Goal: Task Accomplishment & Management: Use online tool/utility

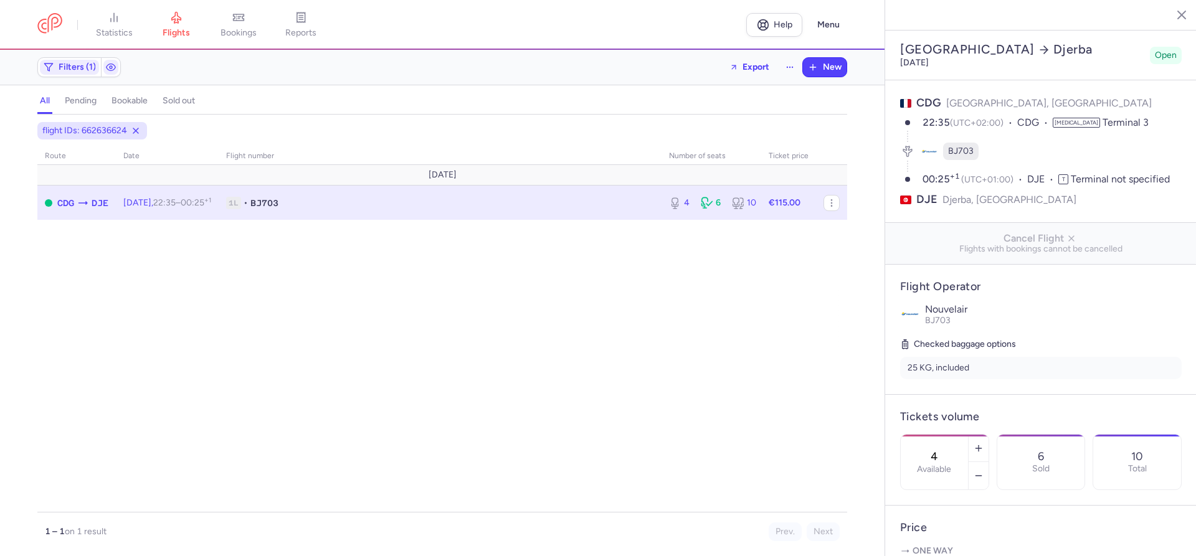
select select "hours"
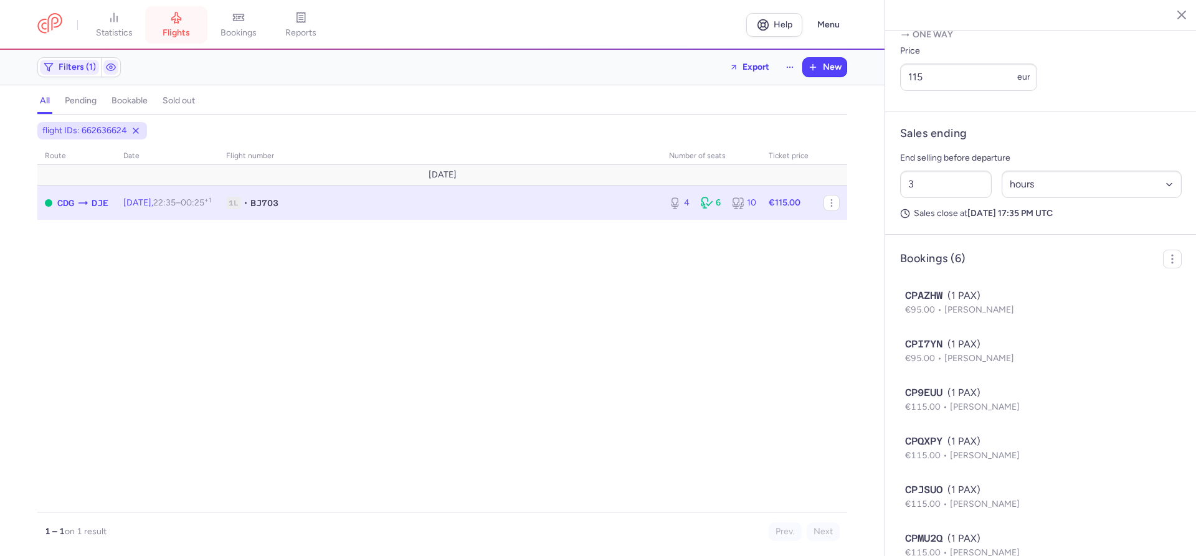
click at [176, 29] on span "flights" at bounding box center [176, 32] width 27 height 11
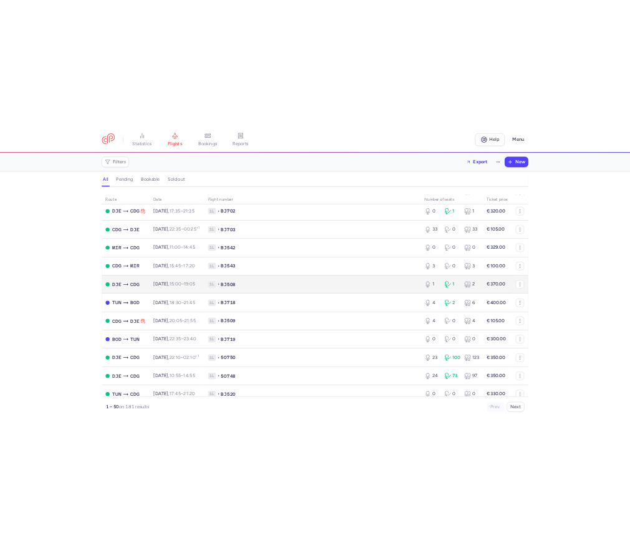
scroll to position [1416, 0]
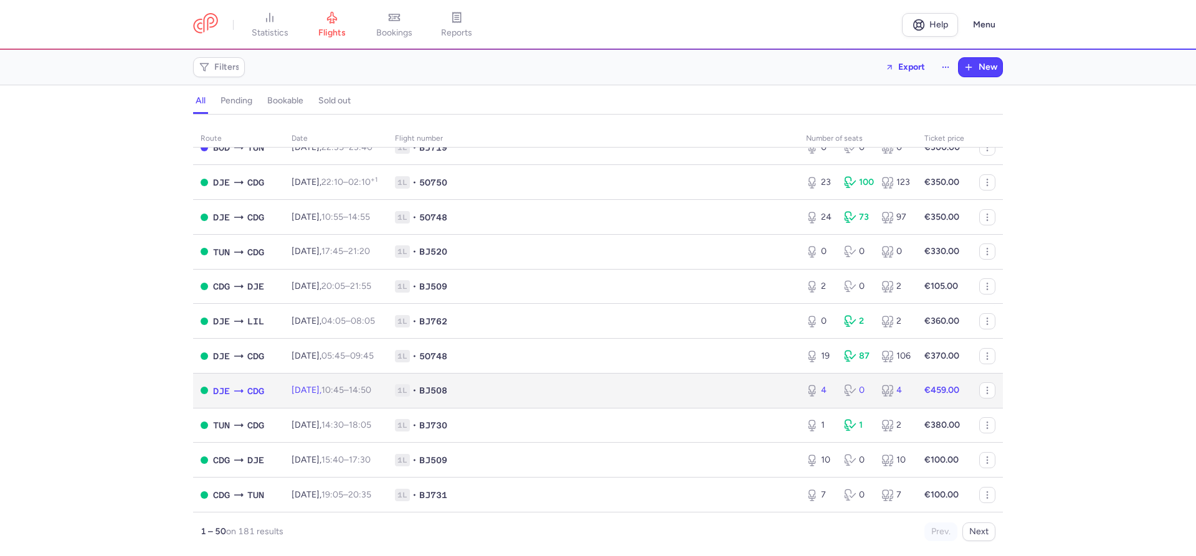
click at [496, 391] on span "1L • BJ508" at bounding box center [593, 390] width 396 height 12
select select "hours"
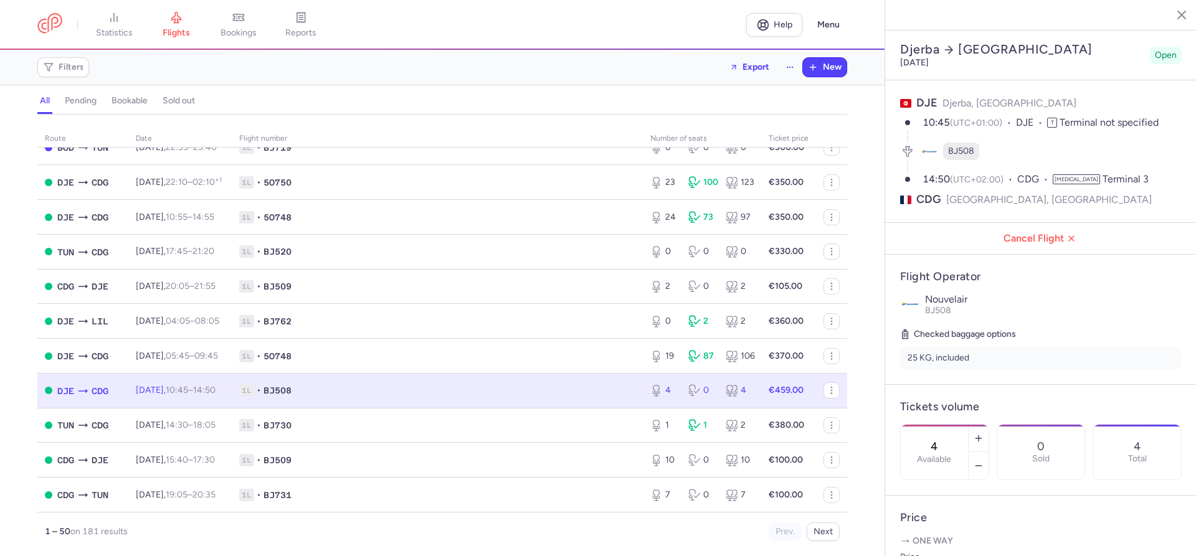
click at [17, 477] on div "route date Flight number number of seats Ticket price August 25 DJE CDG Mon, 11…" at bounding box center [442, 339] width 885 height 434
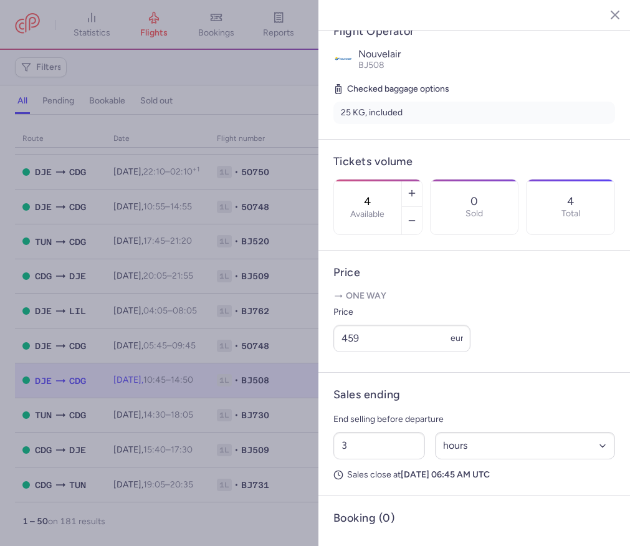
scroll to position [251, 0]
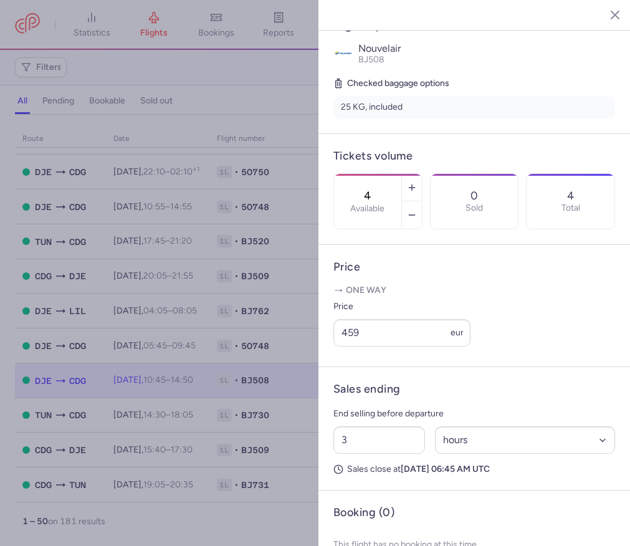
click at [612, 12] on button "button" at bounding box center [605, 14] width 19 height 19
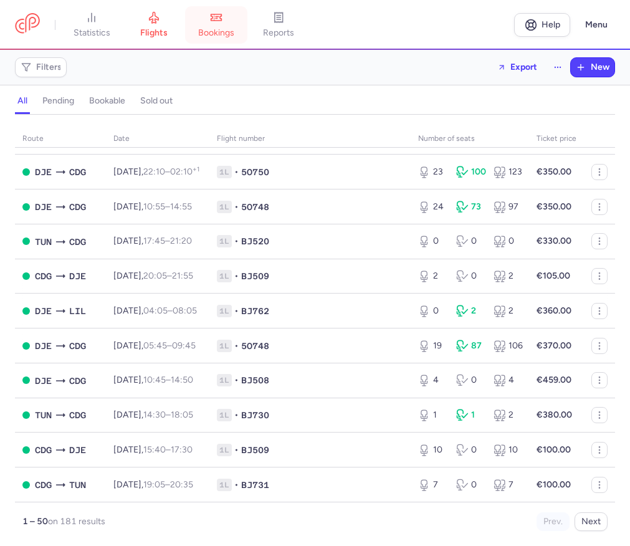
click at [222, 37] on span "bookings" at bounding box center [216, 32] width 36 height 11
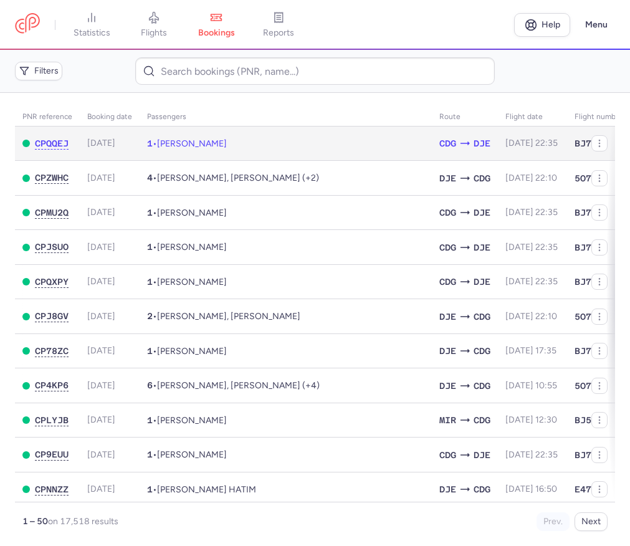
click at [191, 142] on span "[PERSON_NAME]" at bounding box center [192, 143] width 70 height 11
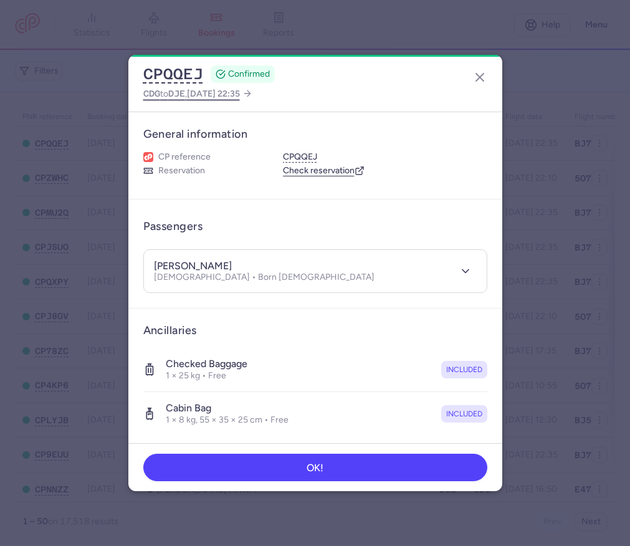
click at [223, 93] on span "2025 Aug 11, 22:35" at bounding box center [213, 93] width 53 height 11
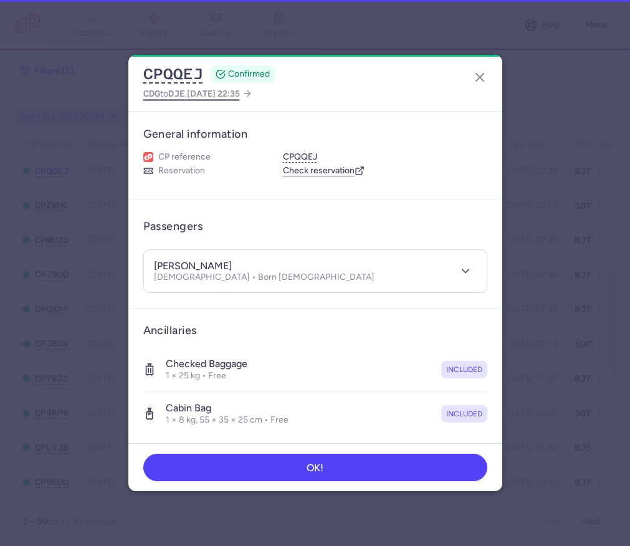
select select "hours"
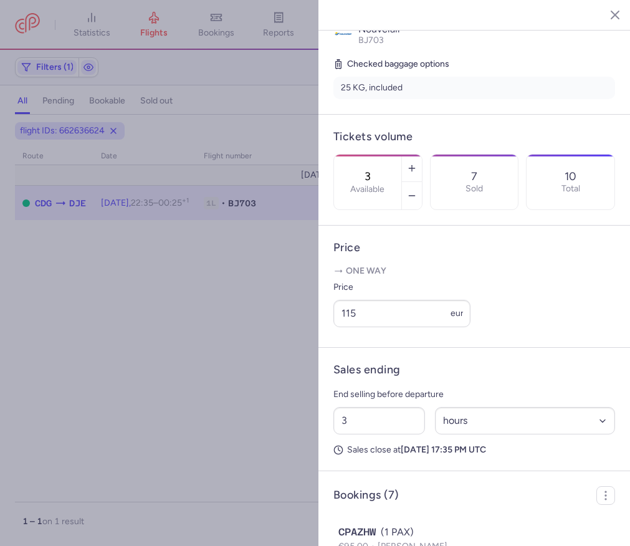
scroll to position [284, 0]
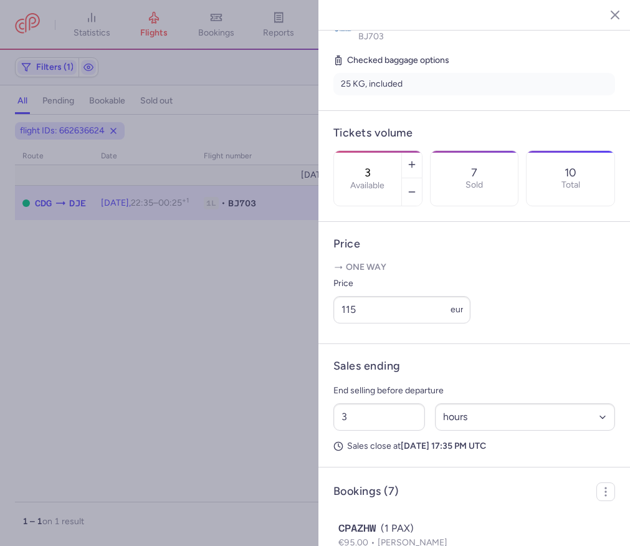
click at [603, 16] on line "button" at bounding box center [605, 14] width 6 height 6
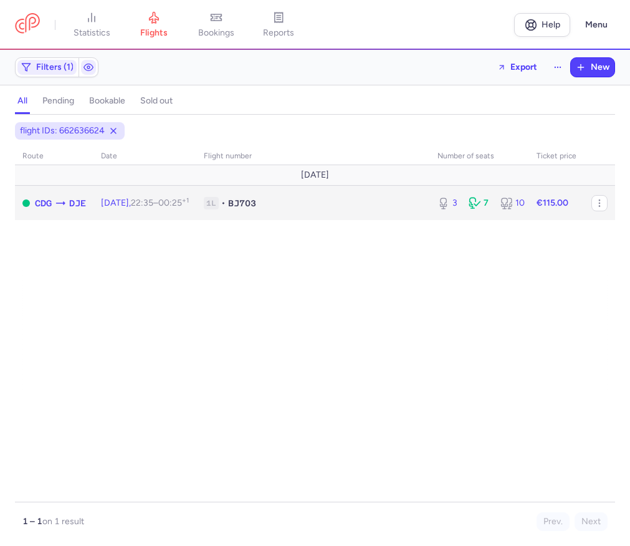
click at [181, 204] on span "22:35 – 00:25 +1" at bounding box center [160, 202] width 58 height 11
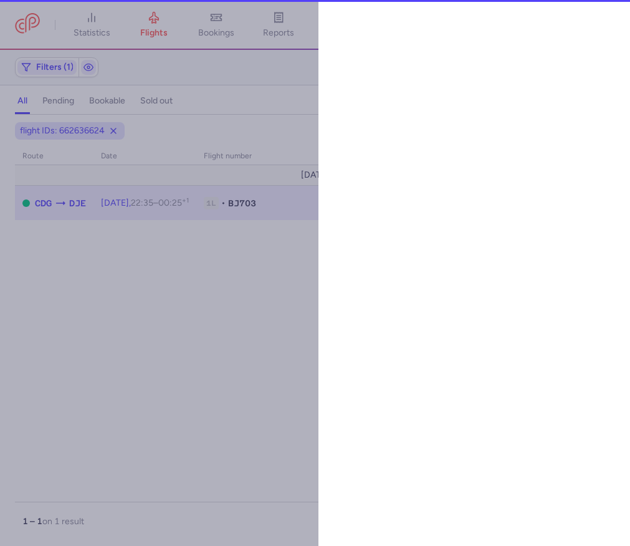
select select "hours"
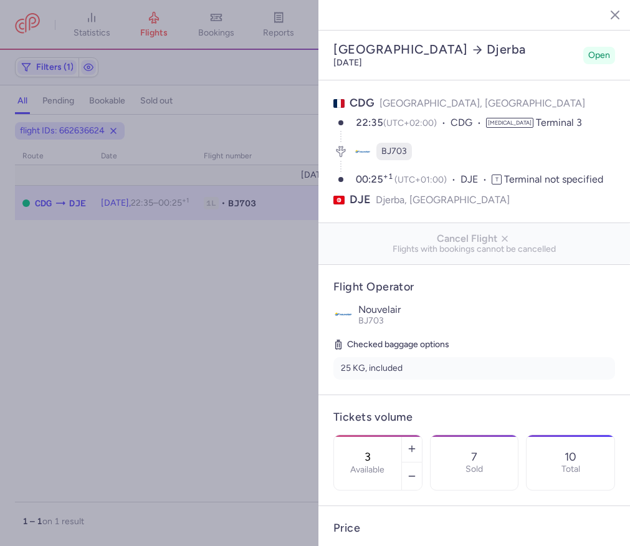
click at [604, 14] on line "button" at bounding box center [605, 14] width 6 height 6
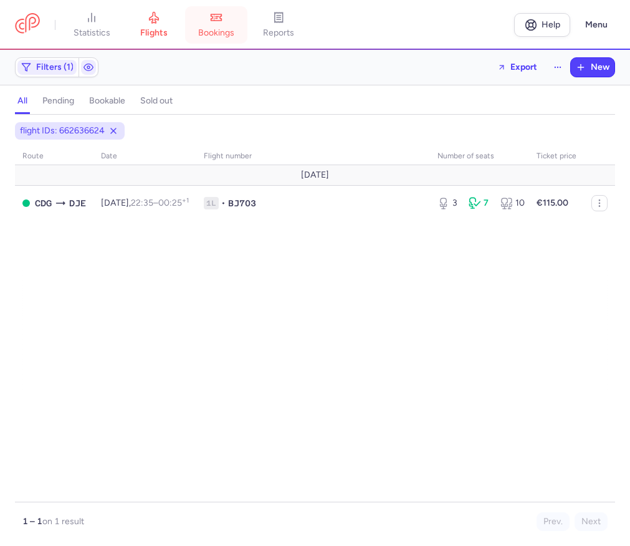
click at [212, 27] on link "bookings" at bounding box center [216, 24] width 62 height 27
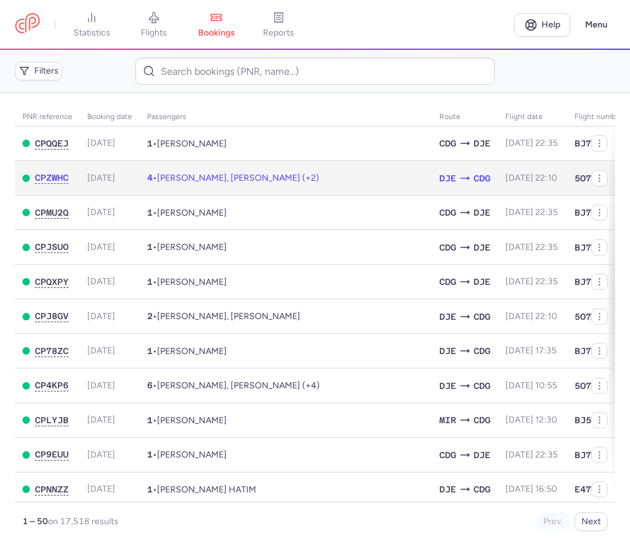
click at [258, 184] on td "4 • Aicha GAMRI, Mohamed GAMRI (+2)" at bounding box center [286, 178] width 292 height 35
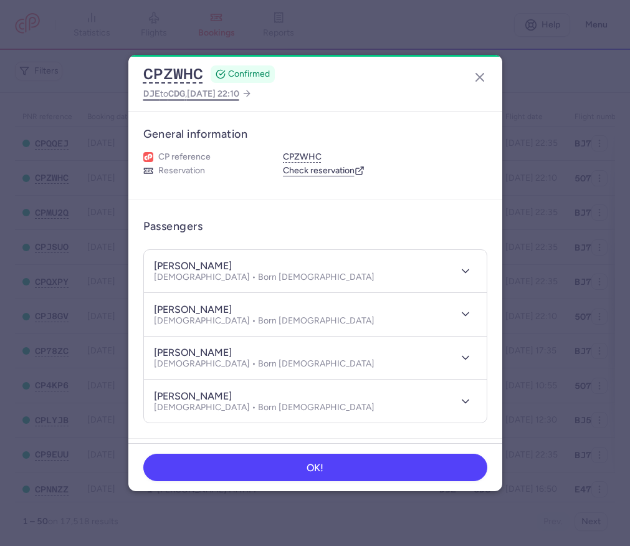
click at [239, 92] on span "2025 Aug 26, 22:10" at bounding box center [213, 93] width 52 height 11
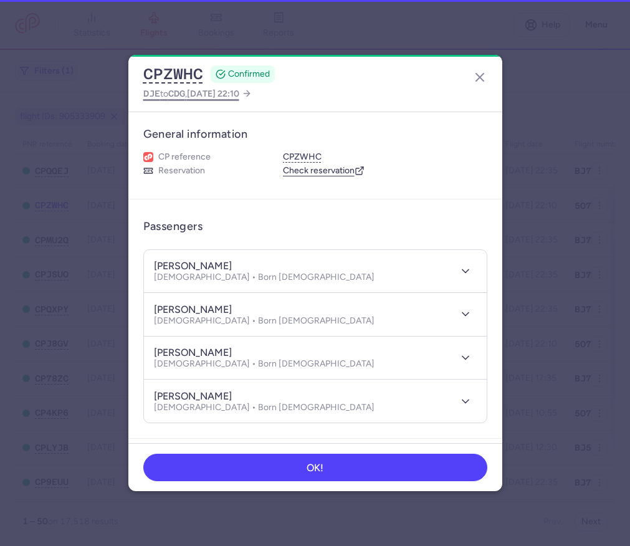
select select "hours"
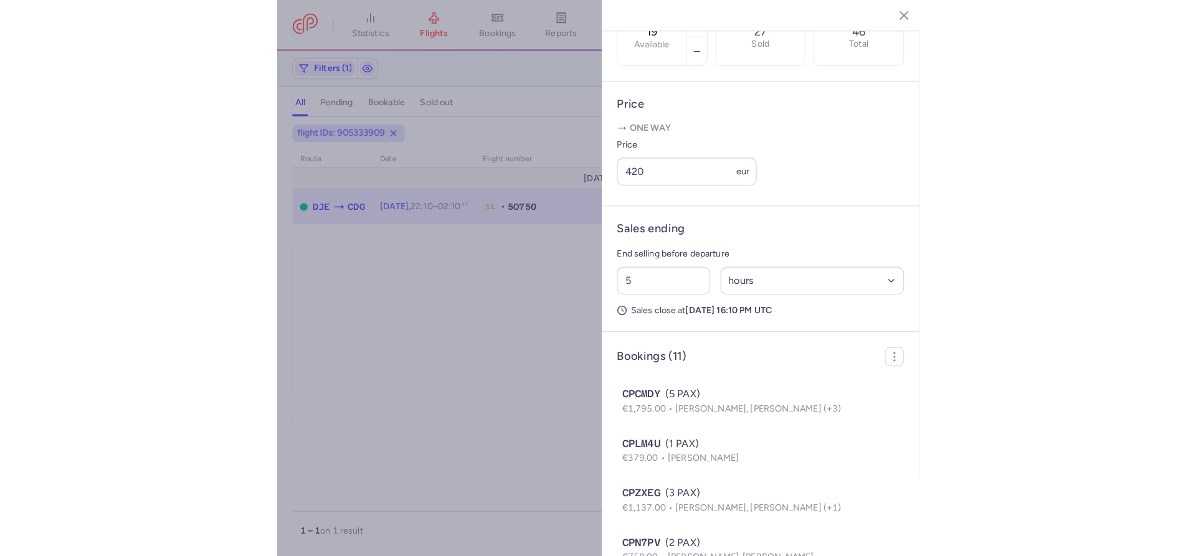
scroll to position [415, 0]
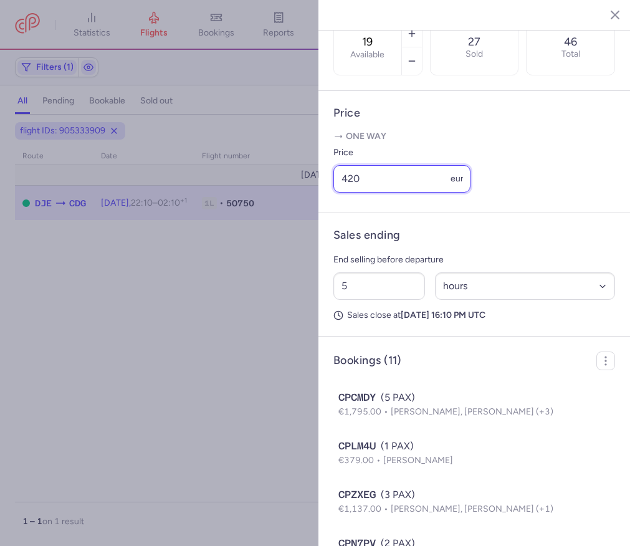
drag, startPoint x: 366, startPoint y: 146, endPoint x: 331, endPoint y: 146, distance: 35.5
click at [333, 165] on input "420" at bounding box center [401, 178] width 137 height 27
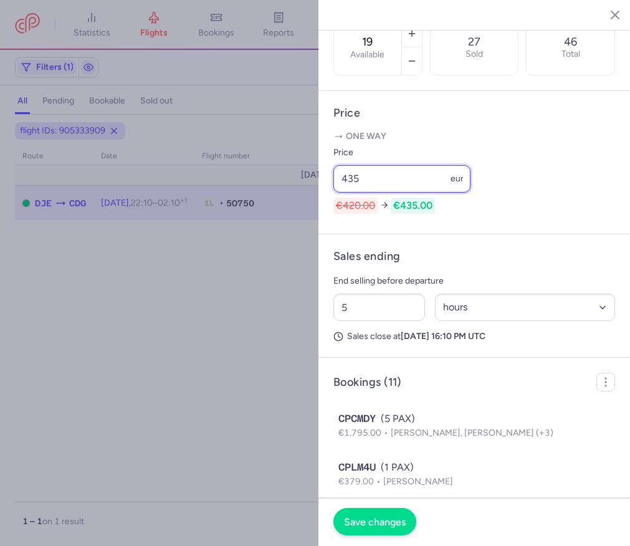
type input "435"
click at [386, 514] on button "Save changes" at bounding box center [374, 521] width 83 height 27
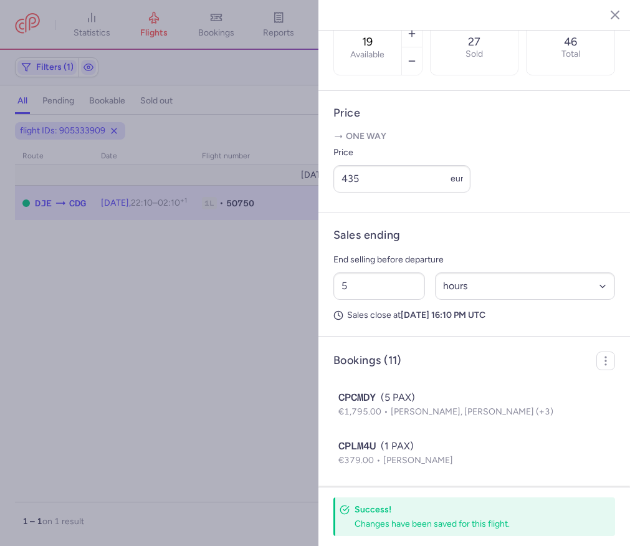
click at [603, 16] on icon "button" at bounding box center [605, 14] width 12 height 12
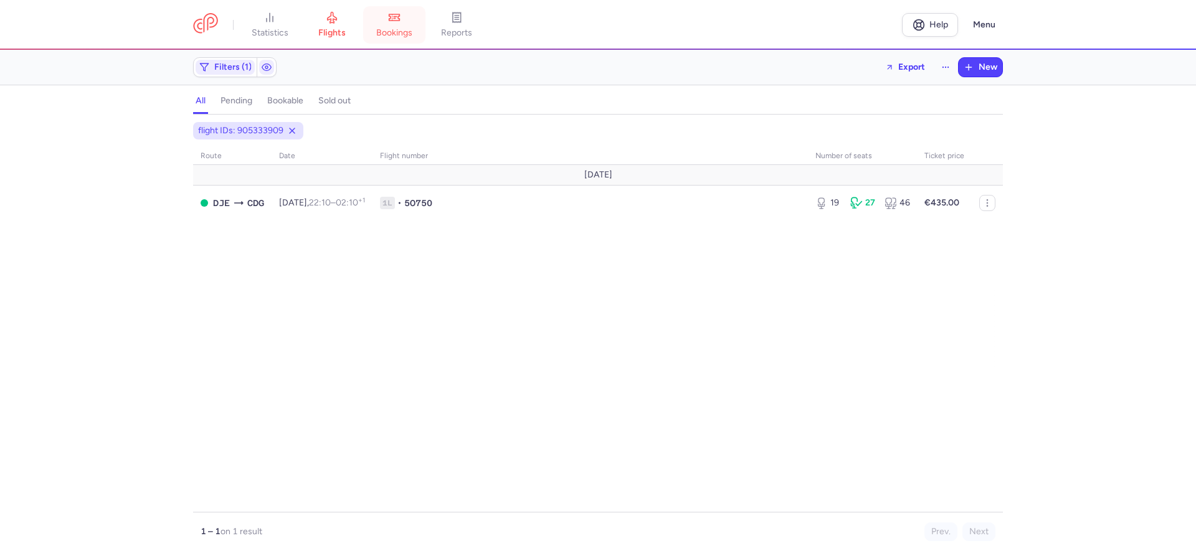
click at [400, 22] on icon at bounding box center [394, 17] width 12 height 12
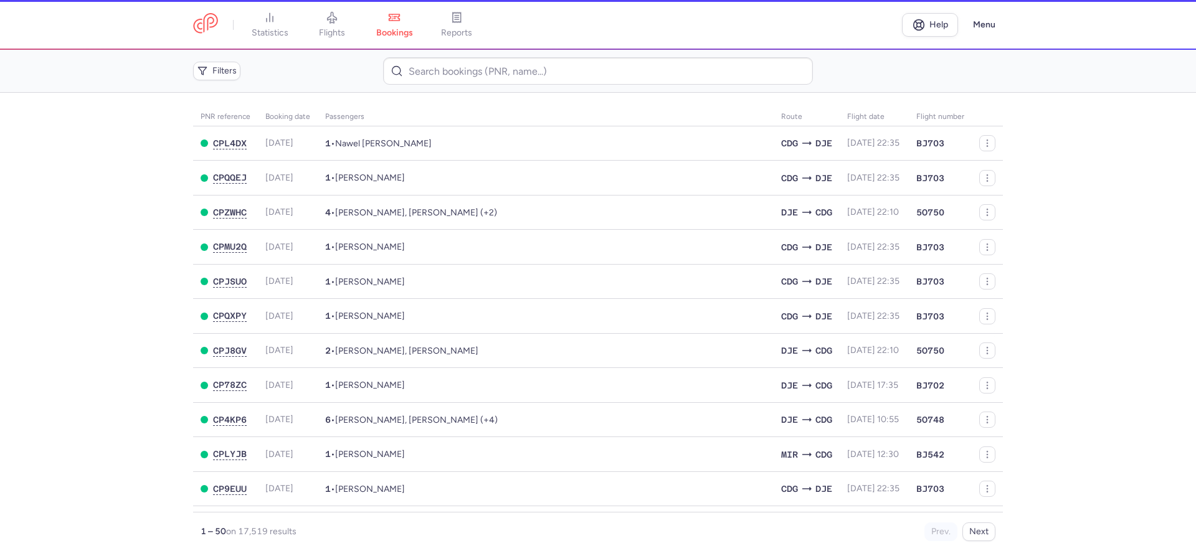
click at [339, 34] on span "flights" at bounding box center [332, 32] width 26 height 11
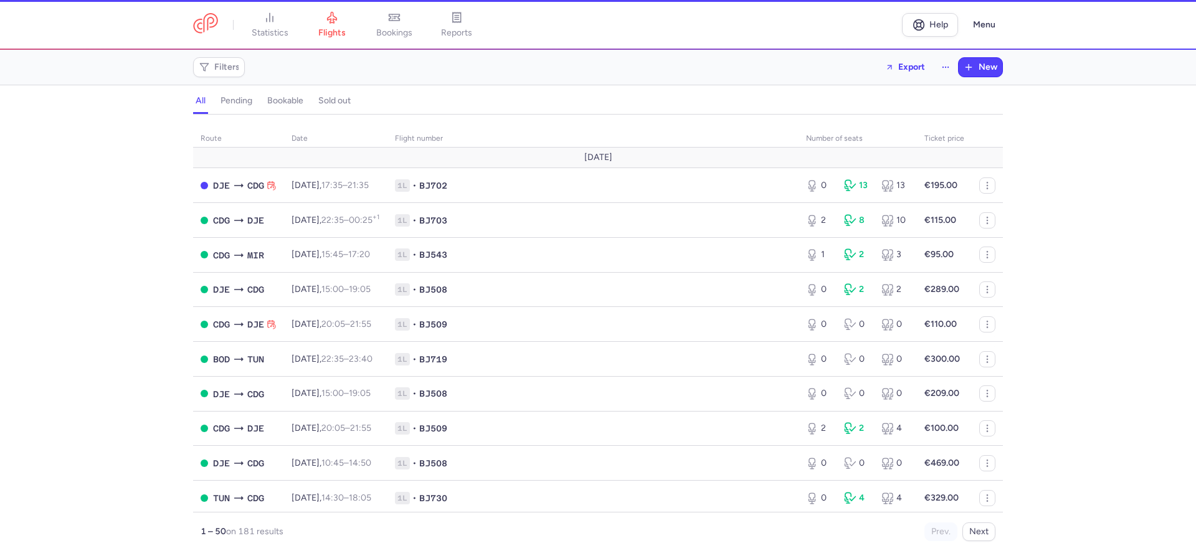
click at [403, 29] on li "bookings" at bounding box center [394, 24] width 62 height 27
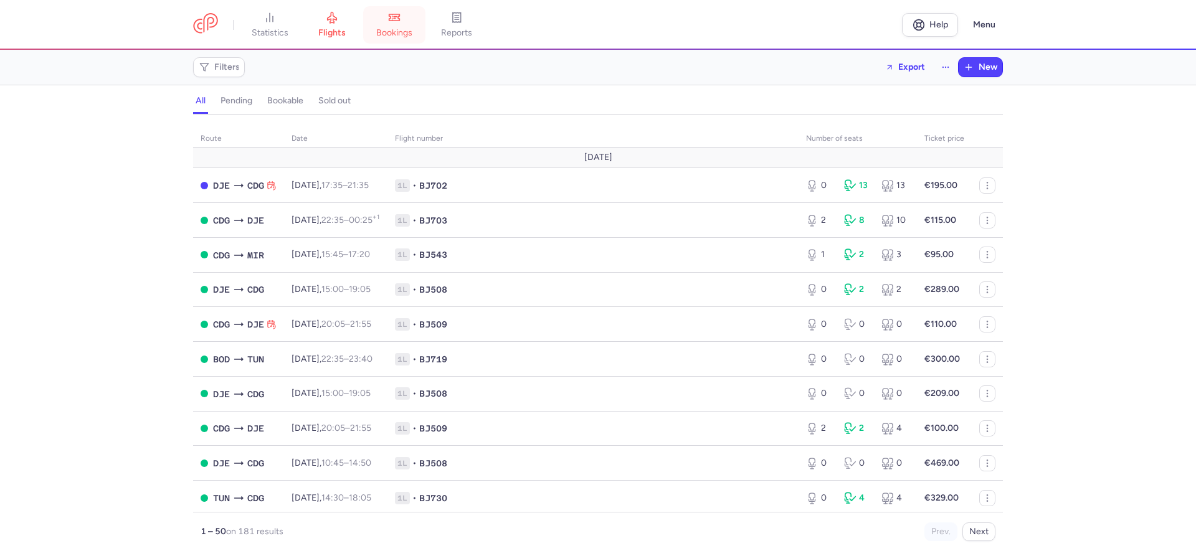
click at [403, 29] on span "bookings" at bounding box center [394, 32] width 36 height 11
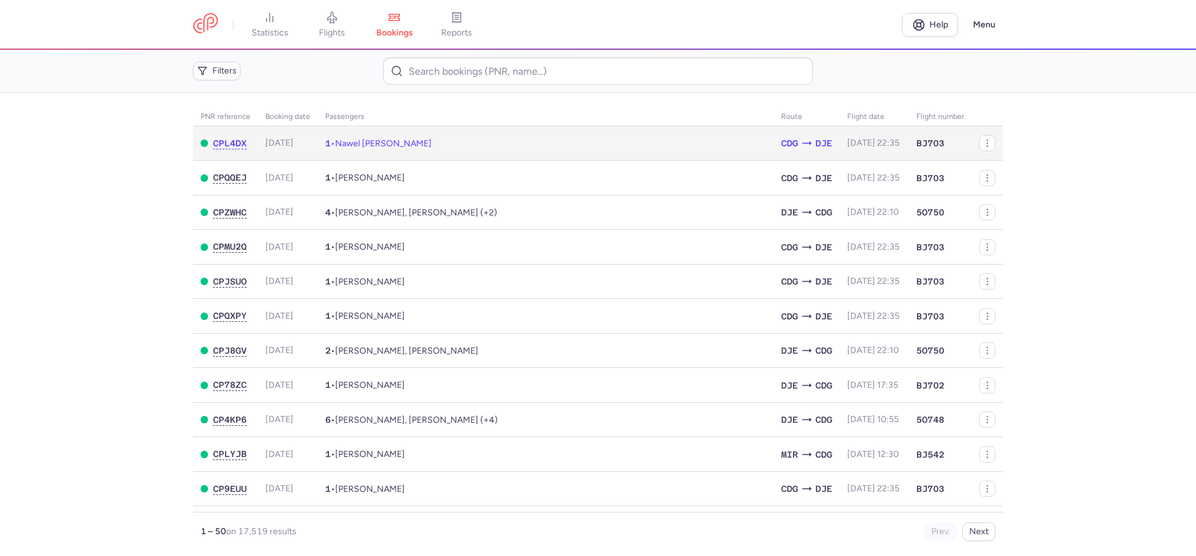
click at [377, 141] on span "Nawel [PERSON_NAME]" at bounding box center [383, 143] width 97 height 11
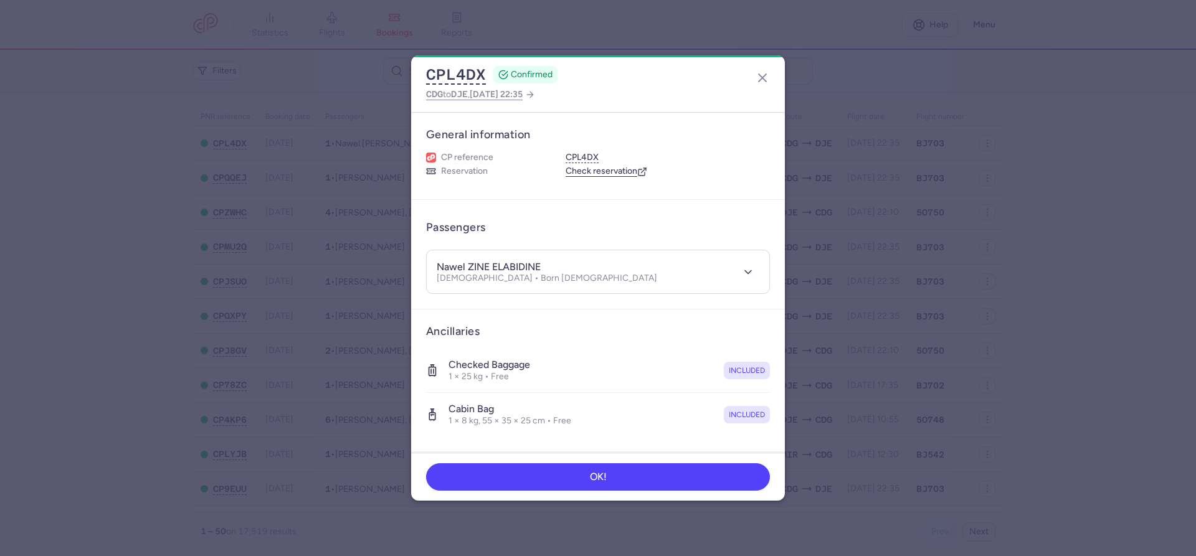
scroll to position [167, 0]
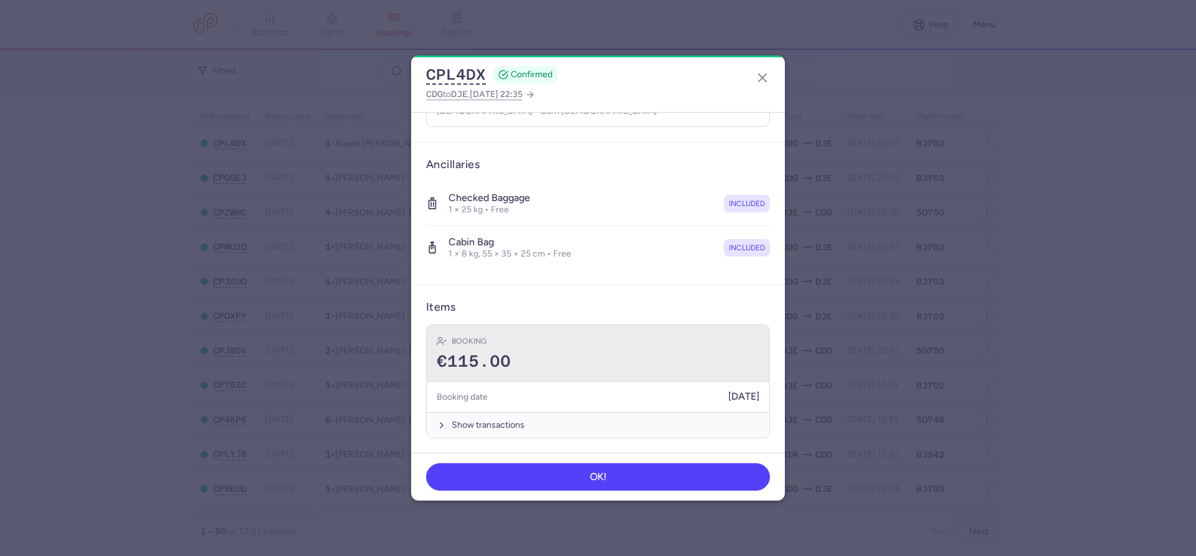
click at [514, 354] on div "€115.00" at bounding box center [598, 362] width 323 height 19
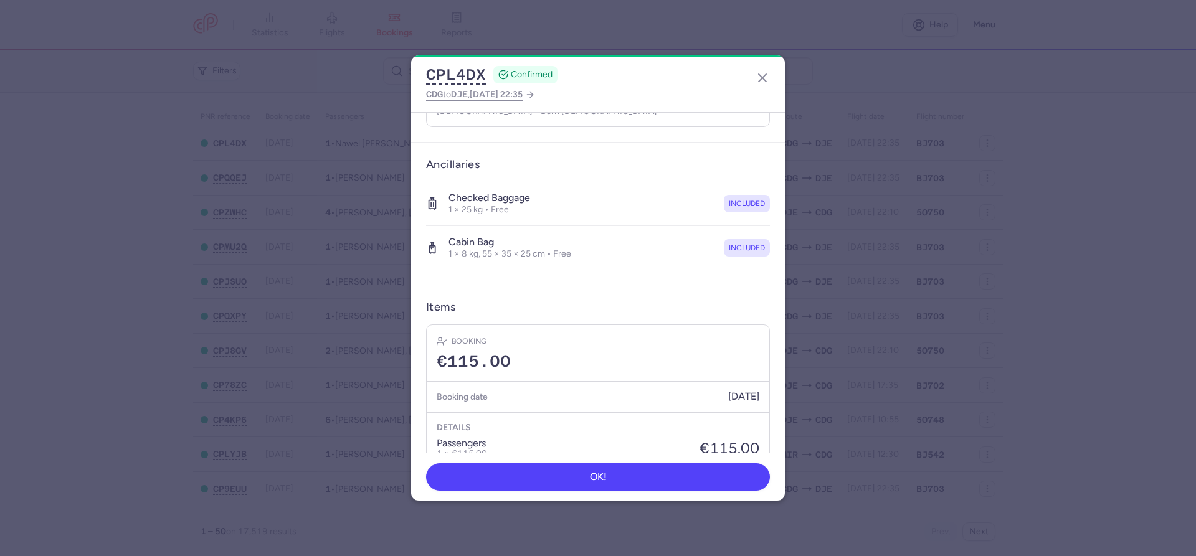
click at [523, 94] on span "2025 Aug 11, 22:35" at bounding box center [496, 94] width 53 height 11
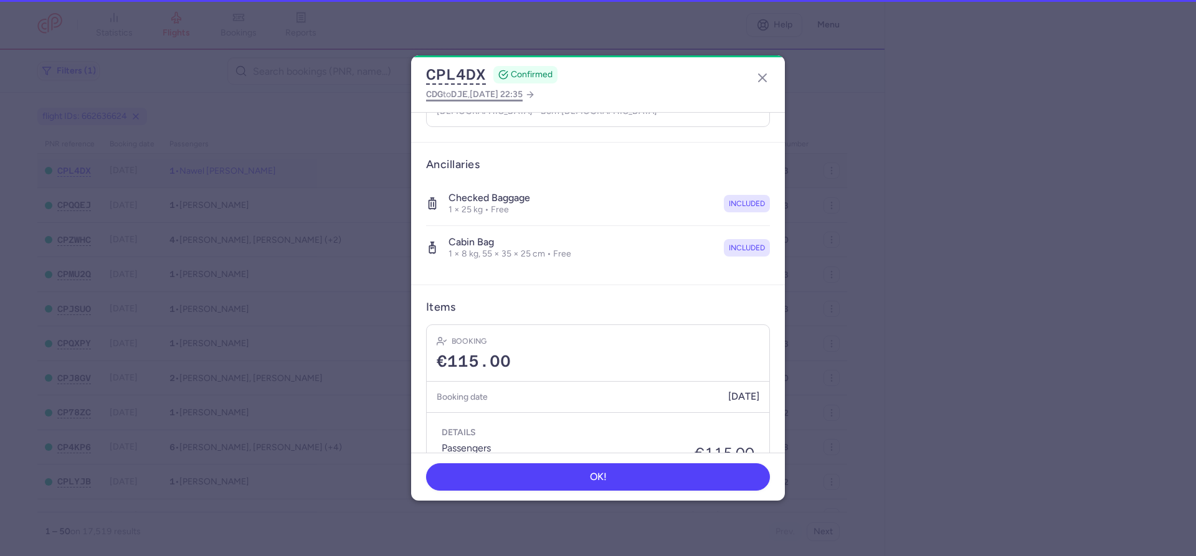
select select "hours"
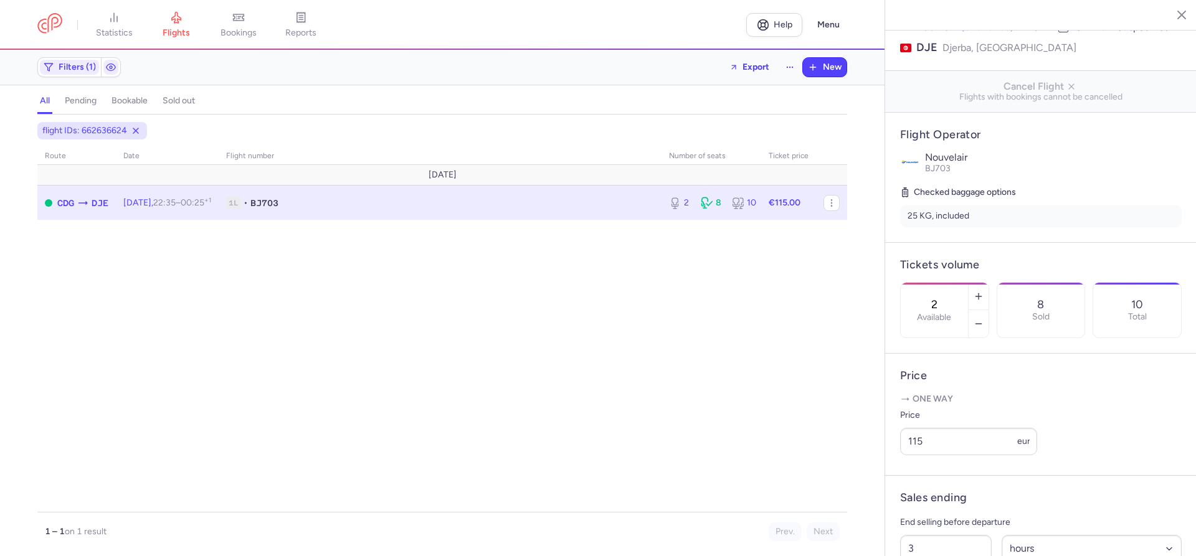
scroll to position [213, 0]
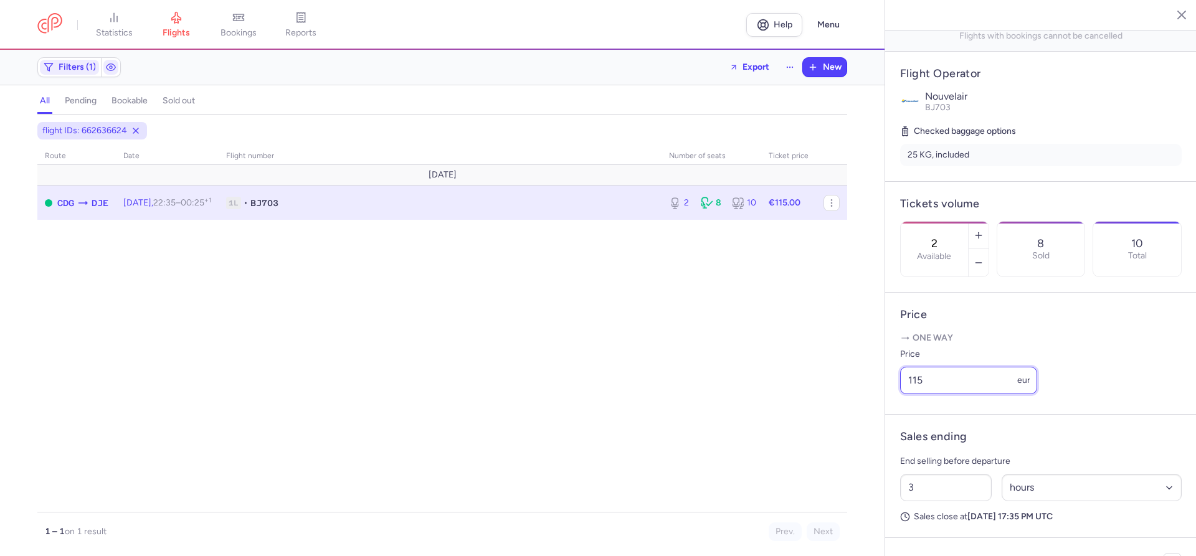
drag, startPoint x: 930, startPoint y: 346, endPoint x: 914, endPoint y: 351, distance: 16.9
click at [914, 367] on input "115" at bounding box center [968, 380] width 137 height 27
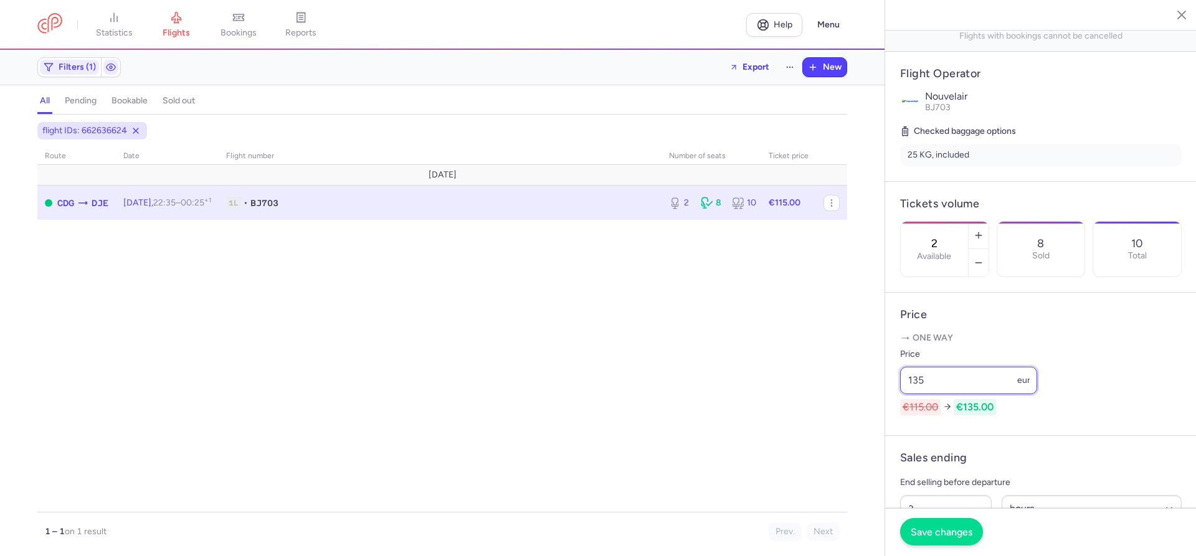
type input "135"
click at [957, 528] on span "Save changes" at bounding box center [942, 531] width 62 height 11
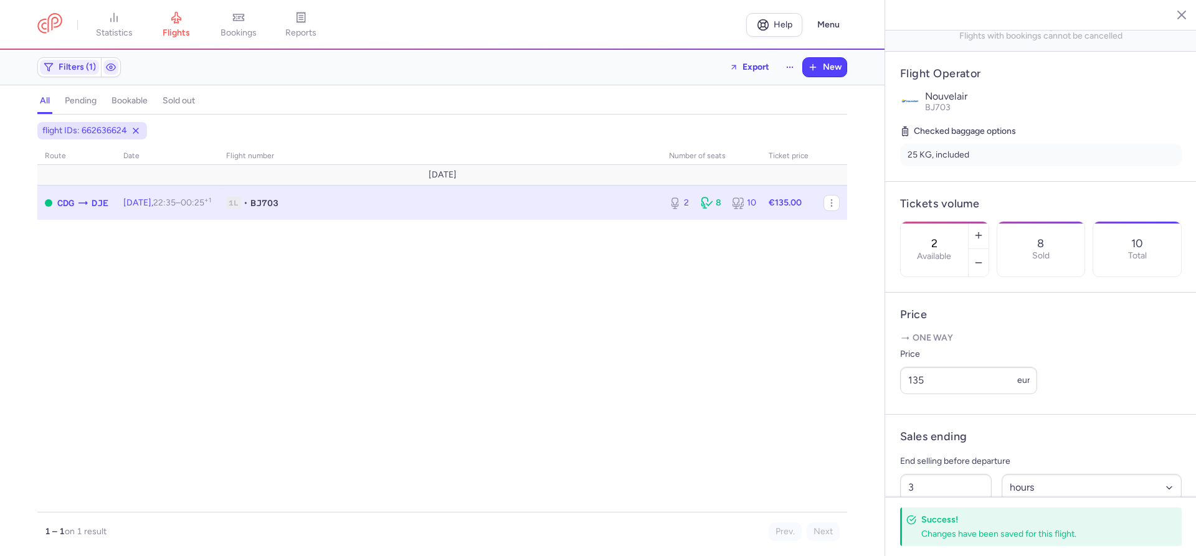
click at [662, 201] on td "Mon, 11 Aug, 22:35 – 00:25 +1" at bounding box center [712, 203] width 100 height 34
drag, startPoint x: 924, startPoint y: 353, endPoint x: 914, endPoint y: 351, distance: 10.8
click at [914, 367] on input "135" at bounding box center [968, 380] width 137 height 27
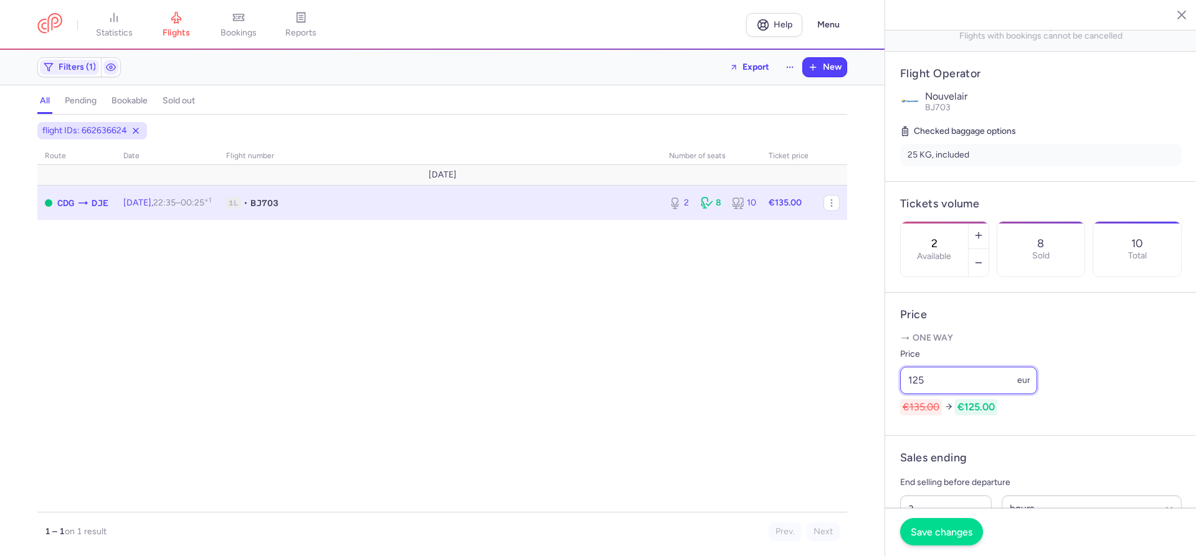
type input "125"
click at [957, 526] on button "Save changes" at bounding box center [941, 531] width 83 height 27
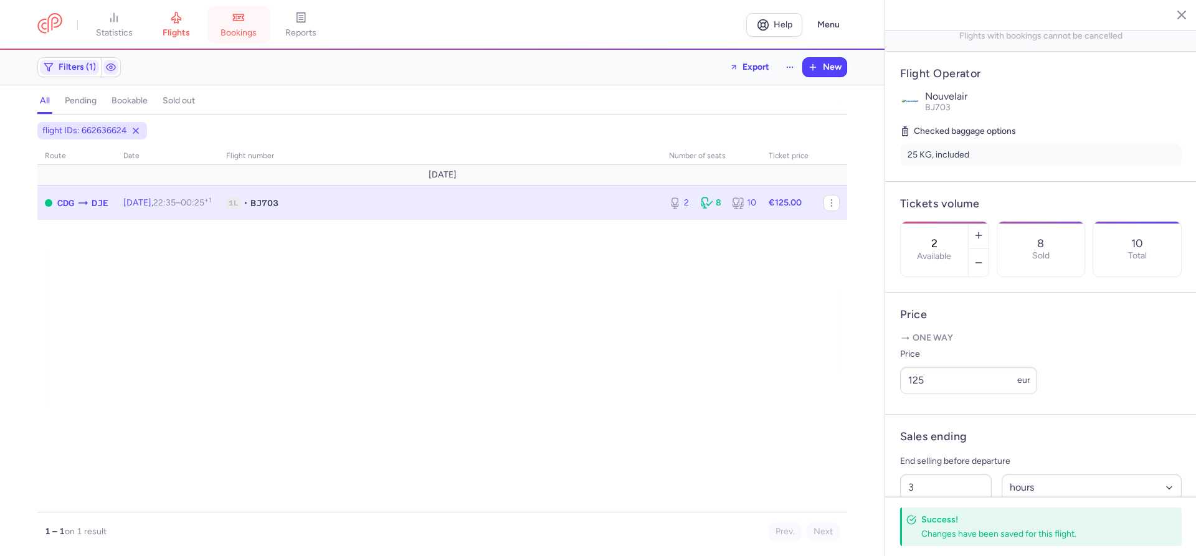
click at [242, 27] on span "bookings" at bounding box center [239, 32] width 36 height 11
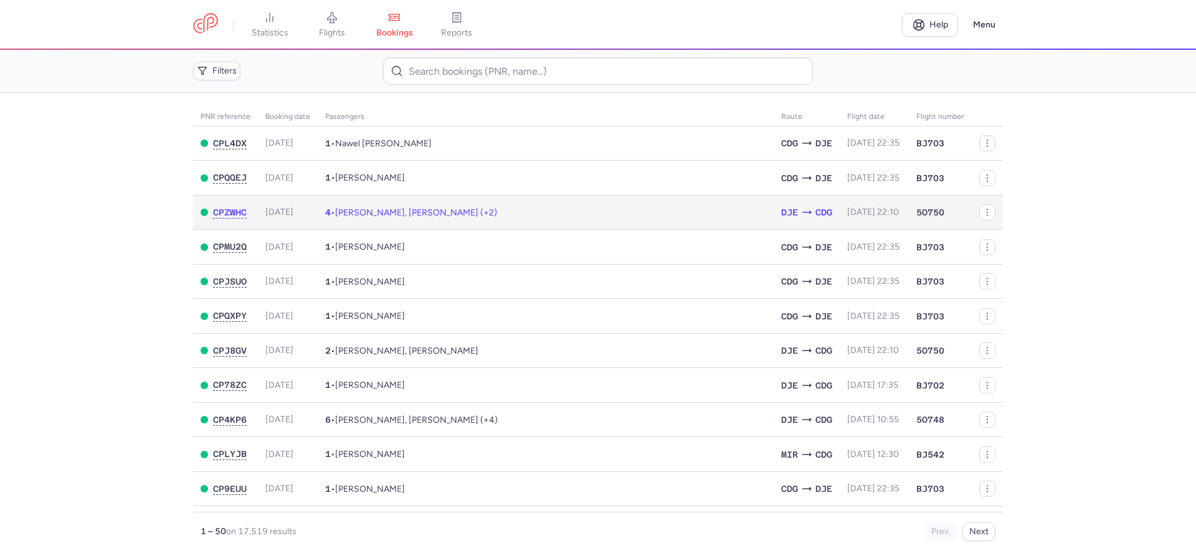
click at [462, 214] on span "[PERSON_NAME], [PERSON_NAME] (+2)" at bounding box center [416, 212] width 162 height 11
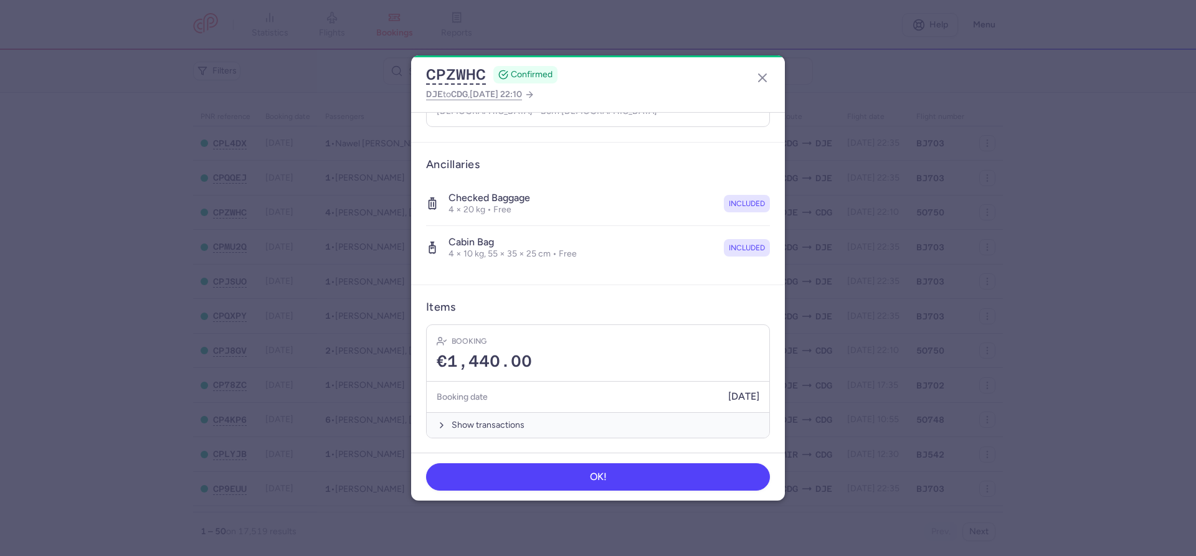
scroll to position [84, 0]
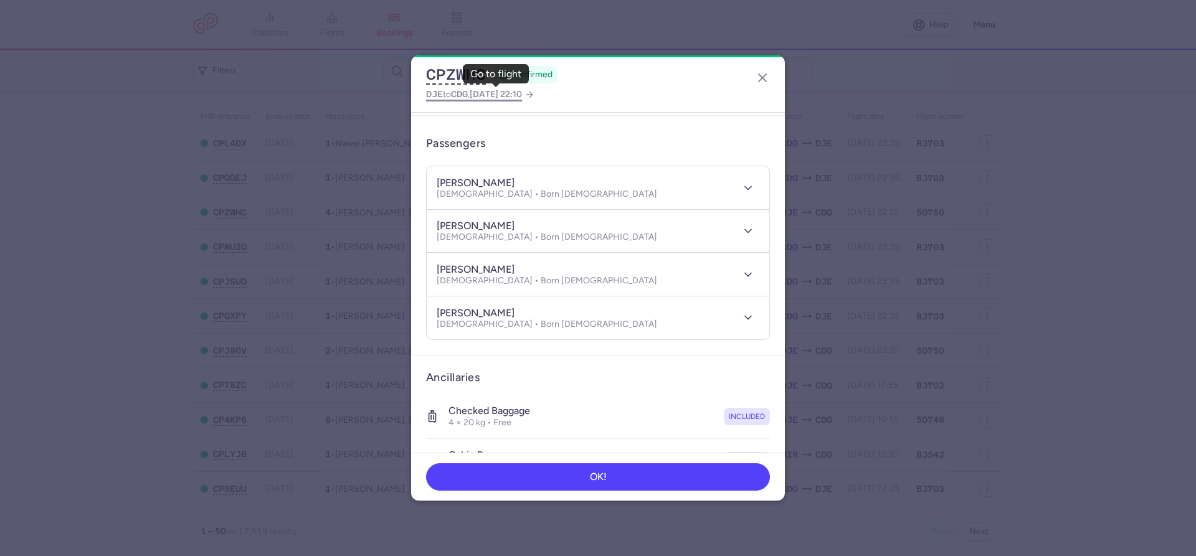
click at [522, 92] on span "2025 Aug 26, 22:10" at bounding box center [496, 94] width 52 height 11
select select "hours"
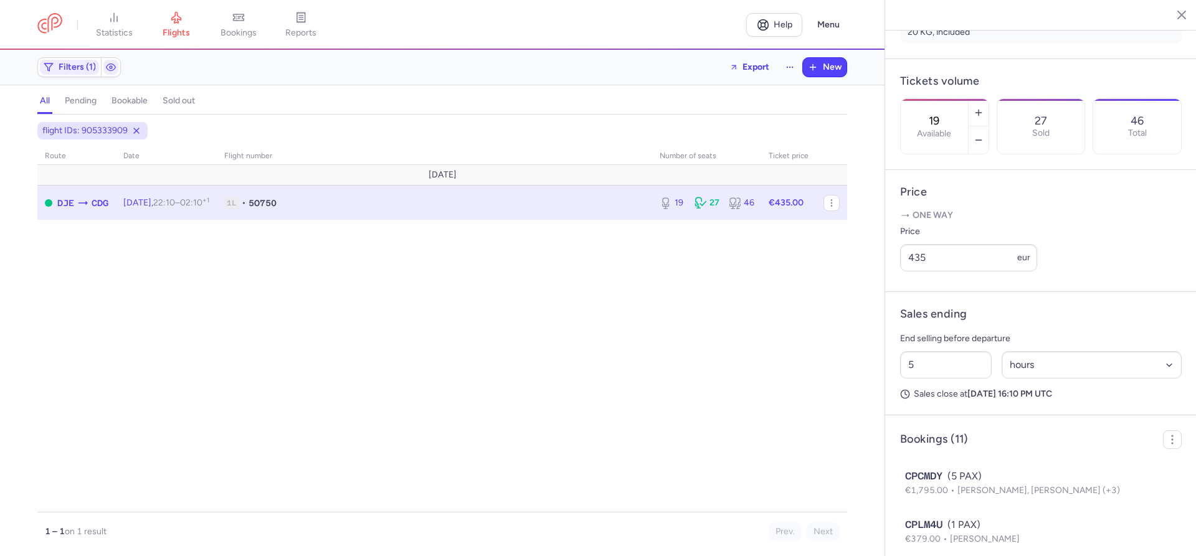
scroll to position [355, 0]
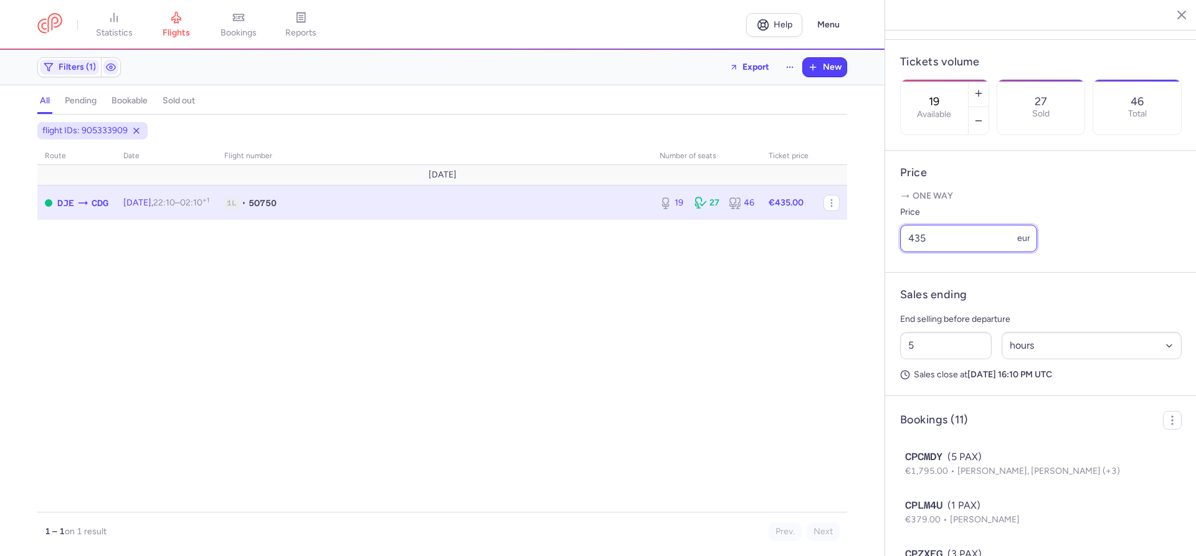
drag, startPoint x: 928, startPoint y: 208, endPoint x: 916, endPoint y: 208, distance: 11.8
click at [916, 225] on input "435" at bounding box center [968, 238] width 137 height 27
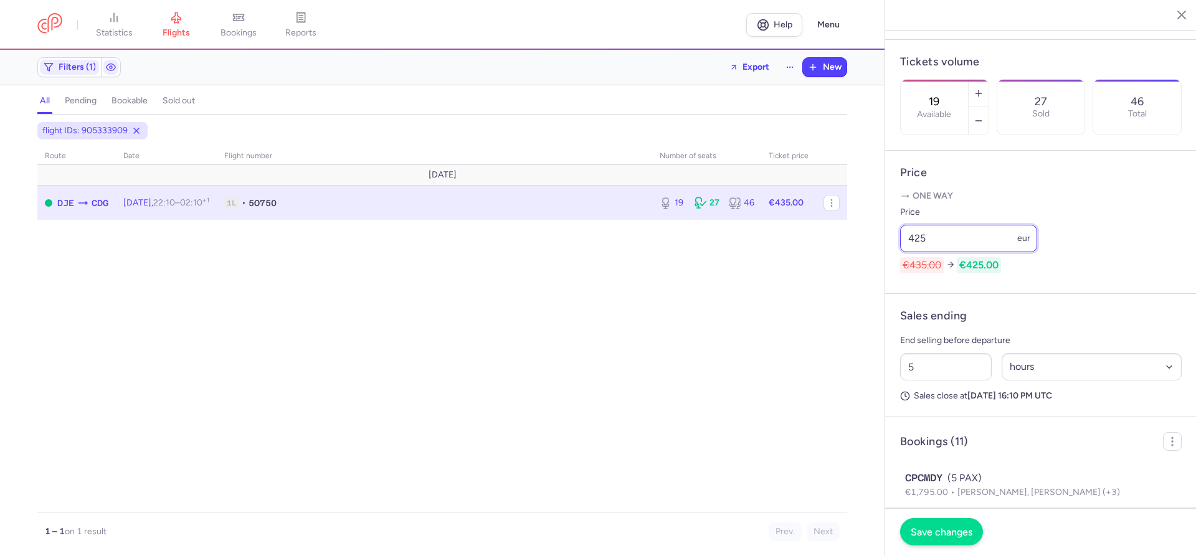
type input "425"
click at [942, 526] on button "Save changes" at bounding box center [941, 531] width 83 height 27
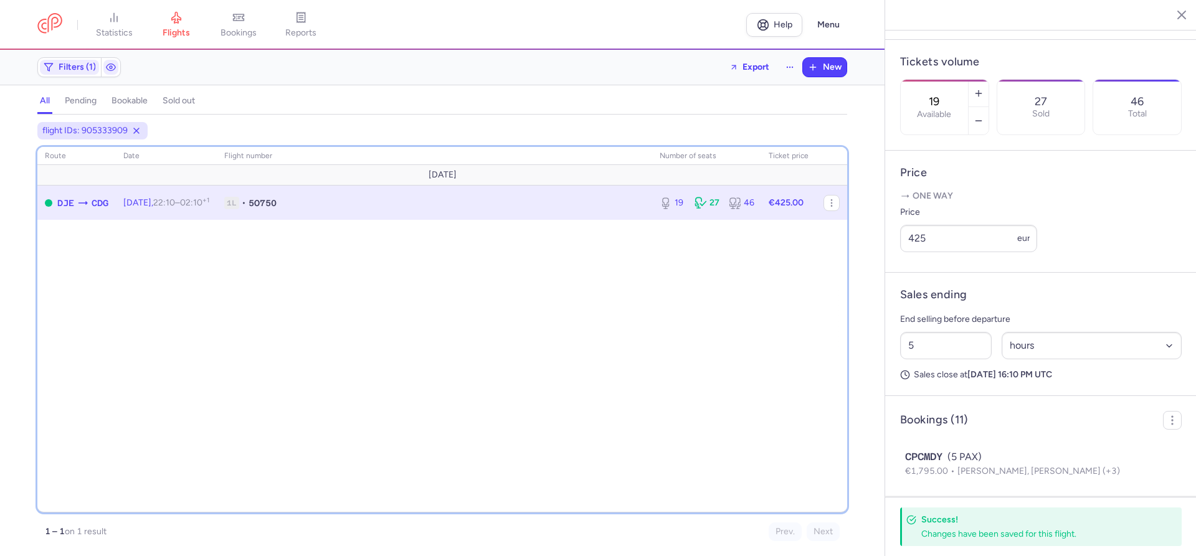
click at [298, 295] on div "route date Flight number number of seats Ticket price August 25 DJE CDG Tue, 26…" at bounding box center [442, 330] width 810 height 366
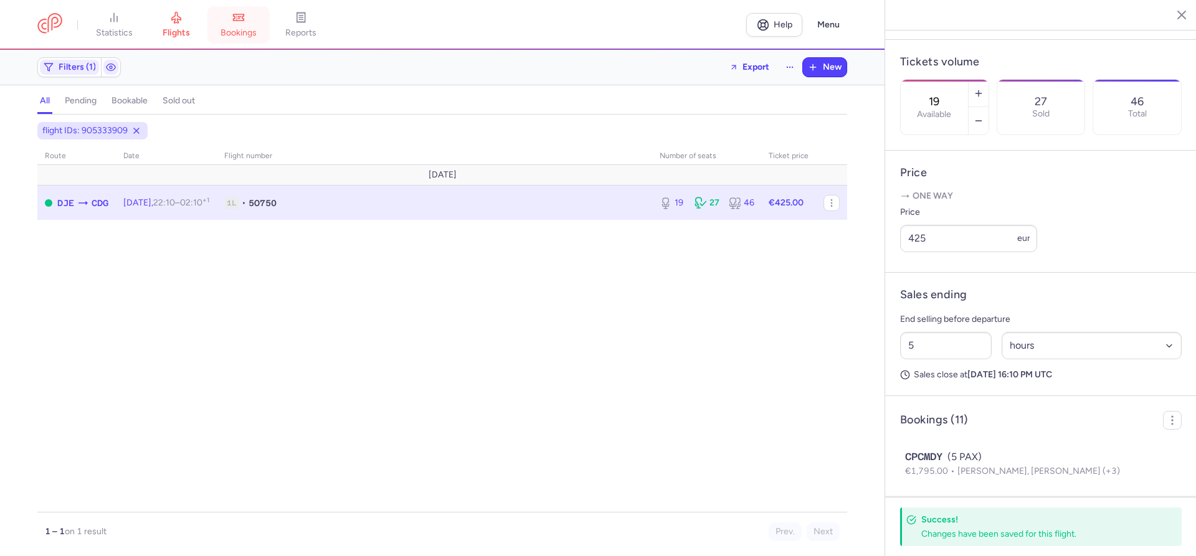
click at [260, 27] on link "bookings" at bounding box center [238, 24] width 62 height 27
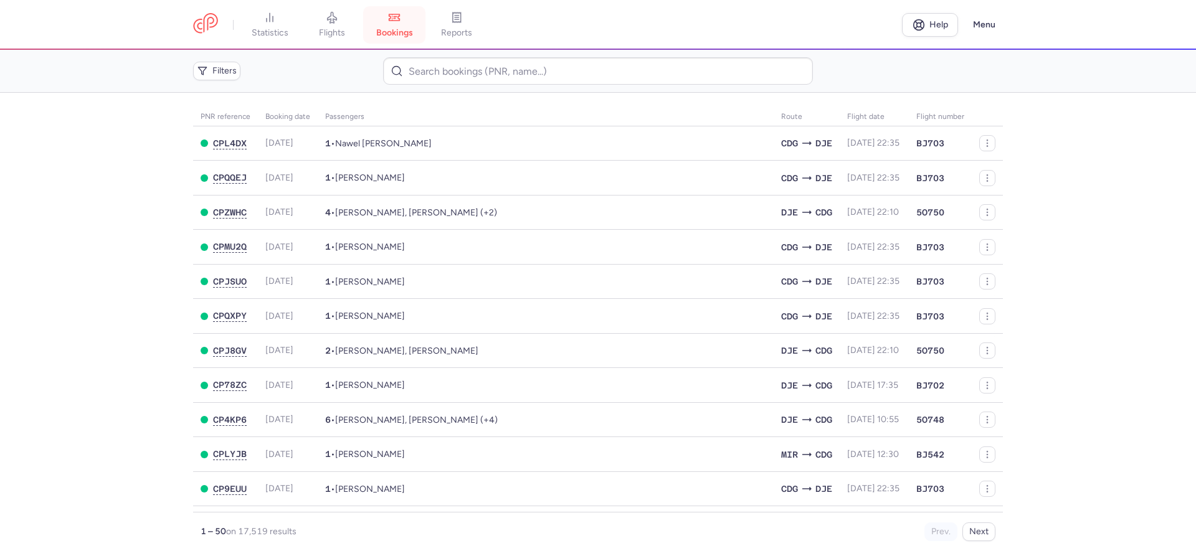
click at [398, 25] on link "bookings" at bounding box center [394, 24] width 62 height 27
click at [359, 141] on span "Nawel [PERSON_NAME]" at bounding box center [383, 143] width 97 height 11
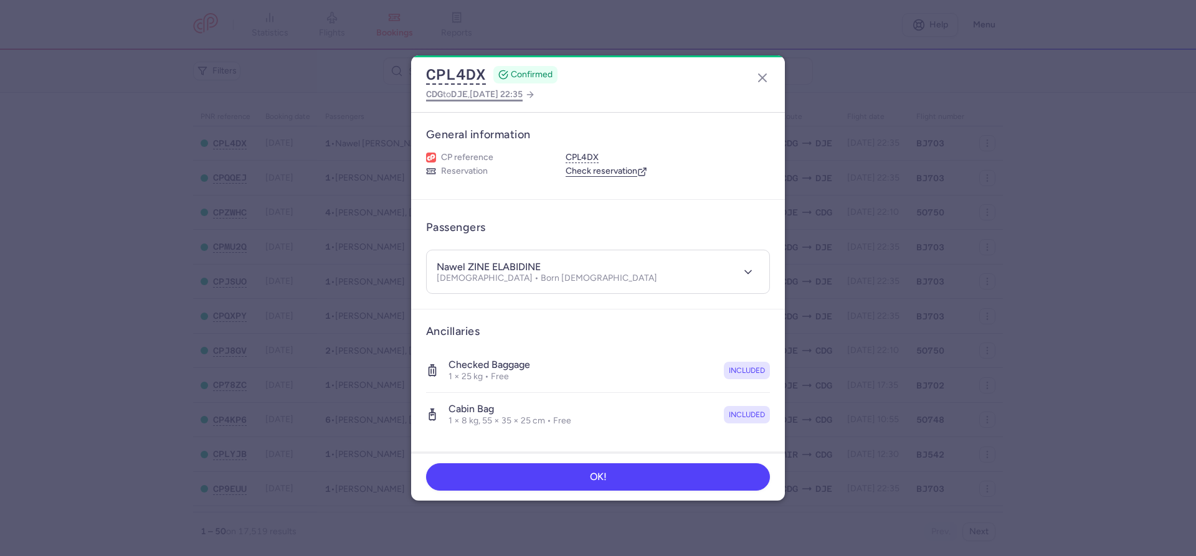
click at [468, 97] on span "DJE" at bounding box center [459, 94] width 17 height 10
select select "hours"
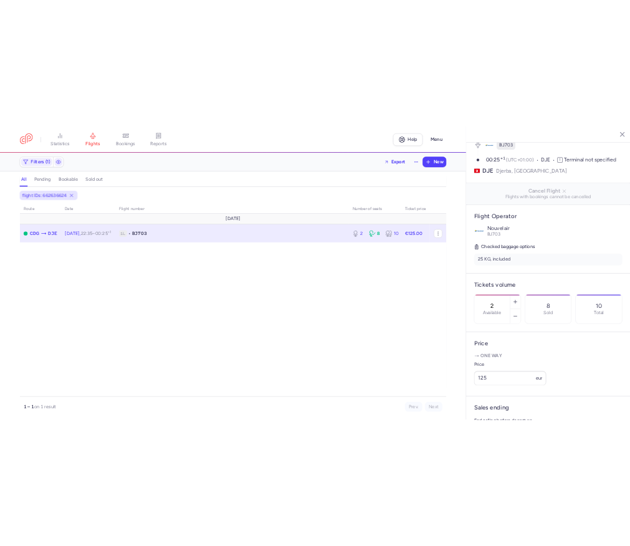
scroll to position [213, 0]
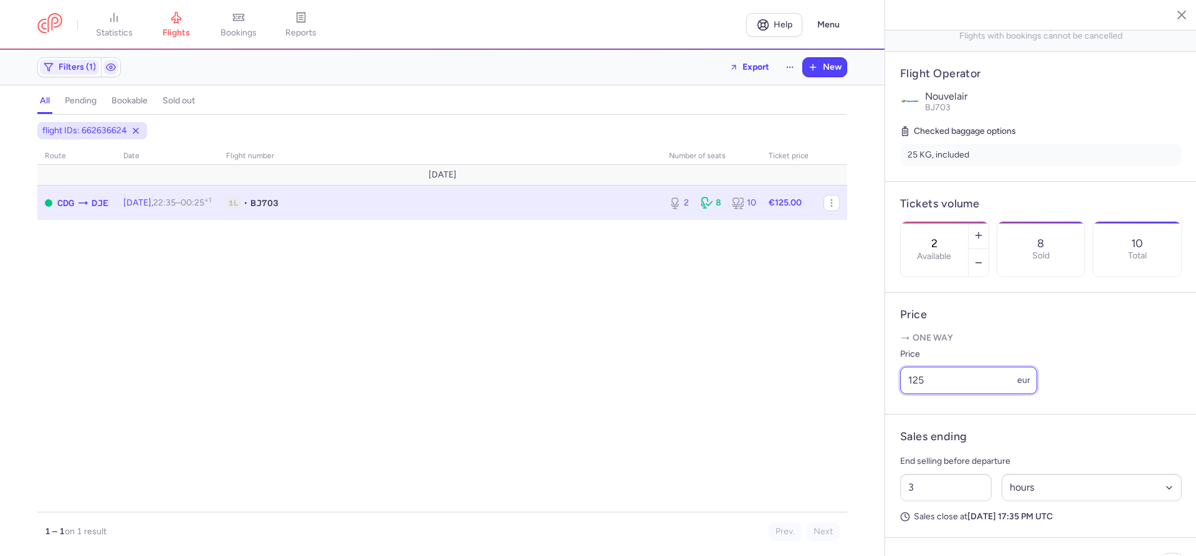
drag, startPoint x: 941, startPoint y: 352, endPoint x: 888, endPoint y: 348, distance: 52.5
click at [900, 367] on input "125" at bounding box center [968, 380] width 137 height 27
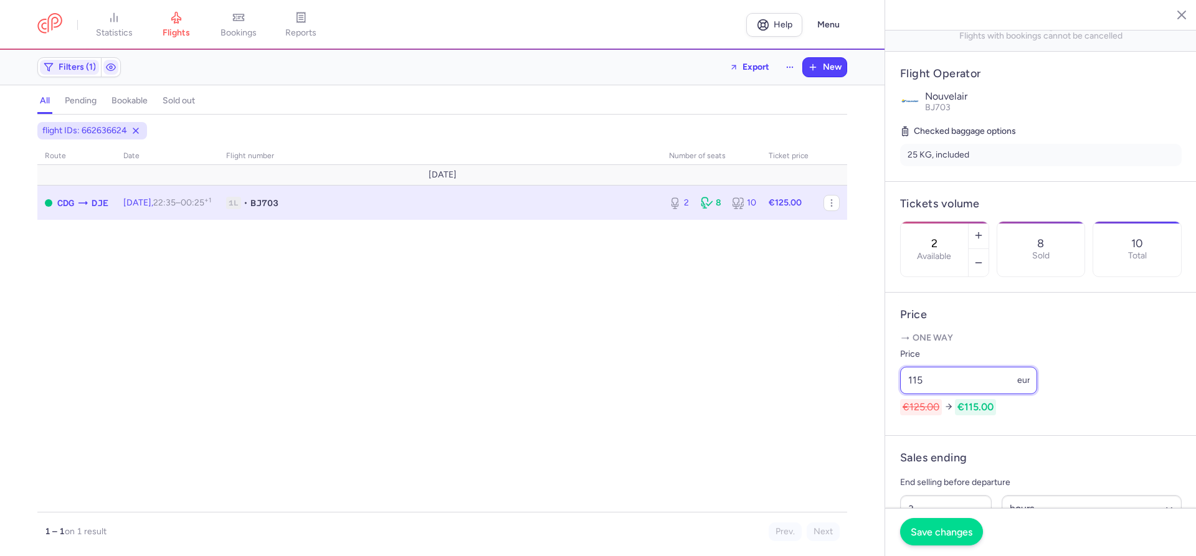
type input "115"
click at [940, 537] on span "Save changes" at bounding box center [942, 531] width 62 height 11
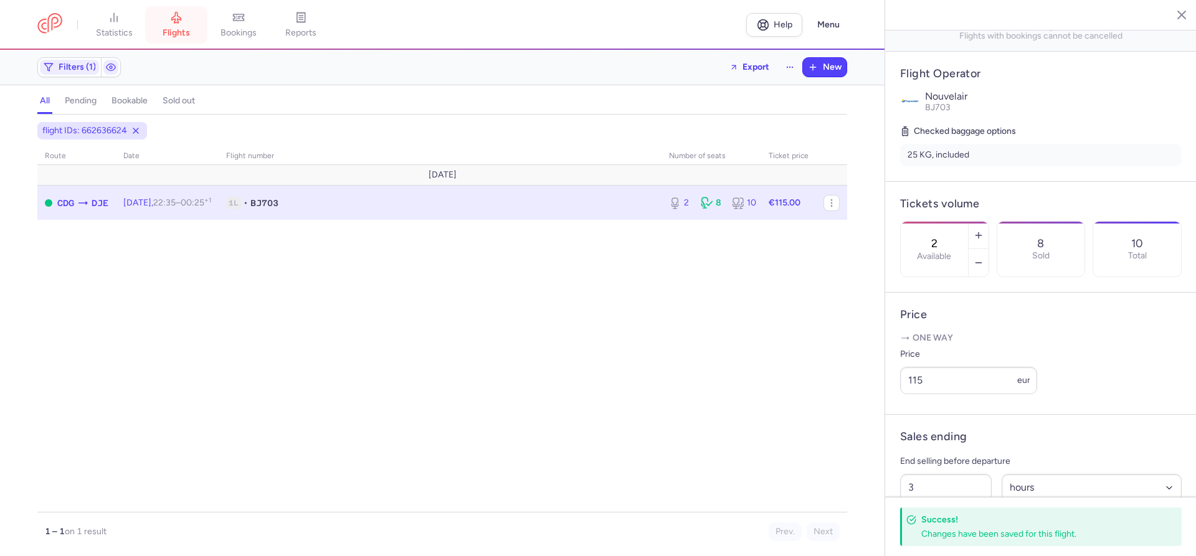
click at [168, 29] on span "flights" at bounding box center [176, 32] width 27 height 11
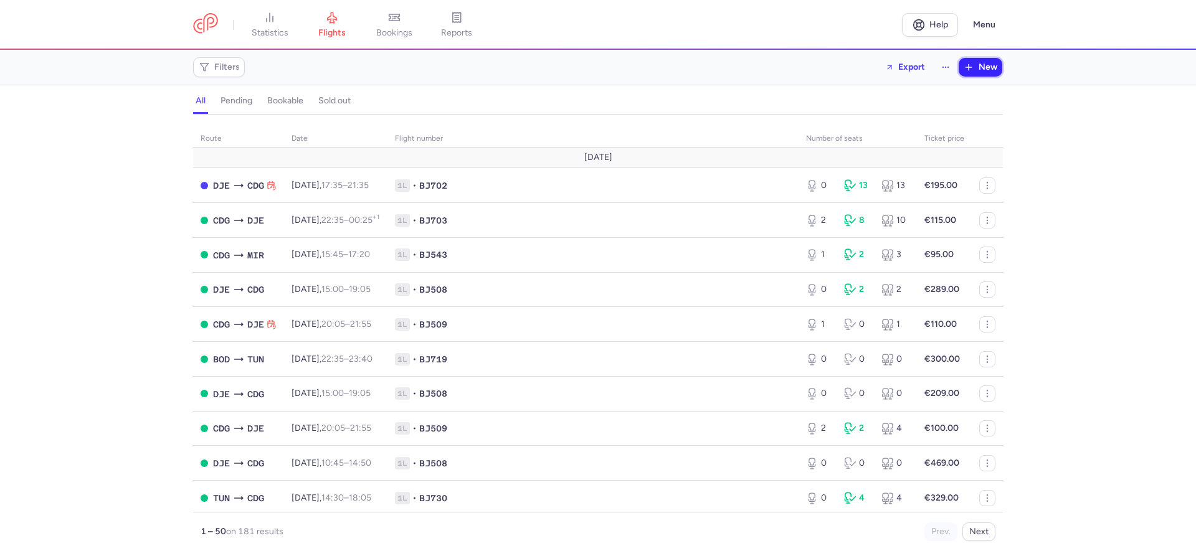
click at [974, 67] on button "New" at bounding box center [981, 67] width 44 height 19
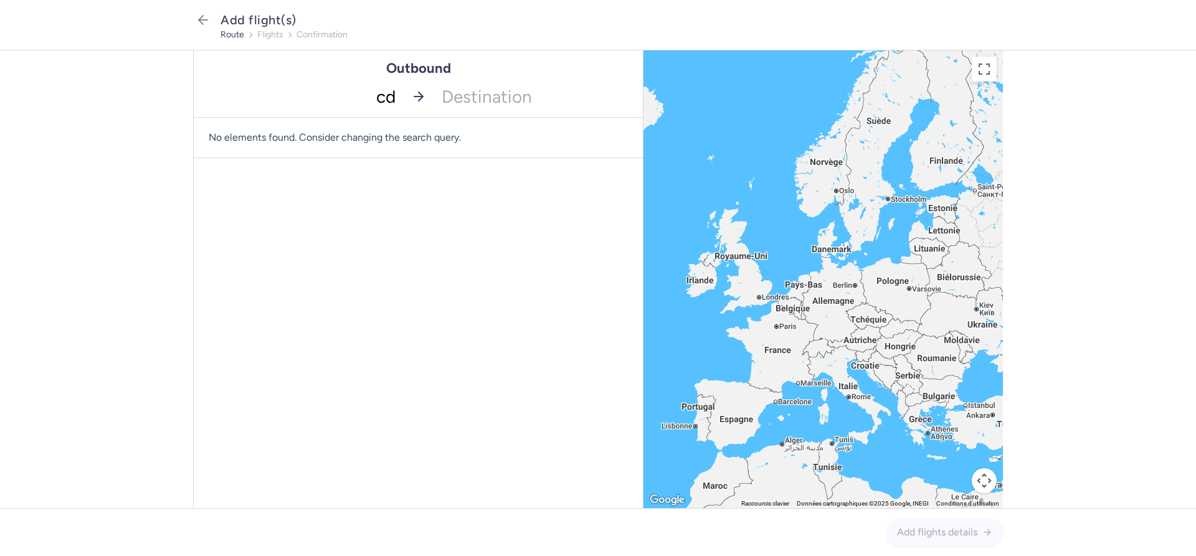
type input "cdg"
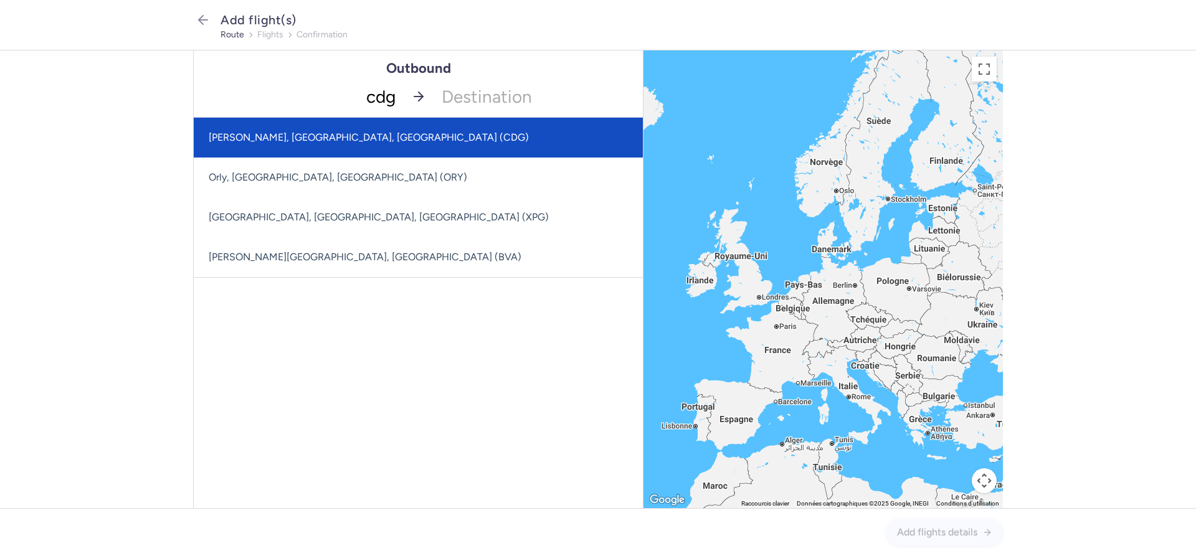
click at [295, 131] on span "Charles De Gaulle, Paris, France (CDG)" at bounding box center [418, 138] width 449 height 40
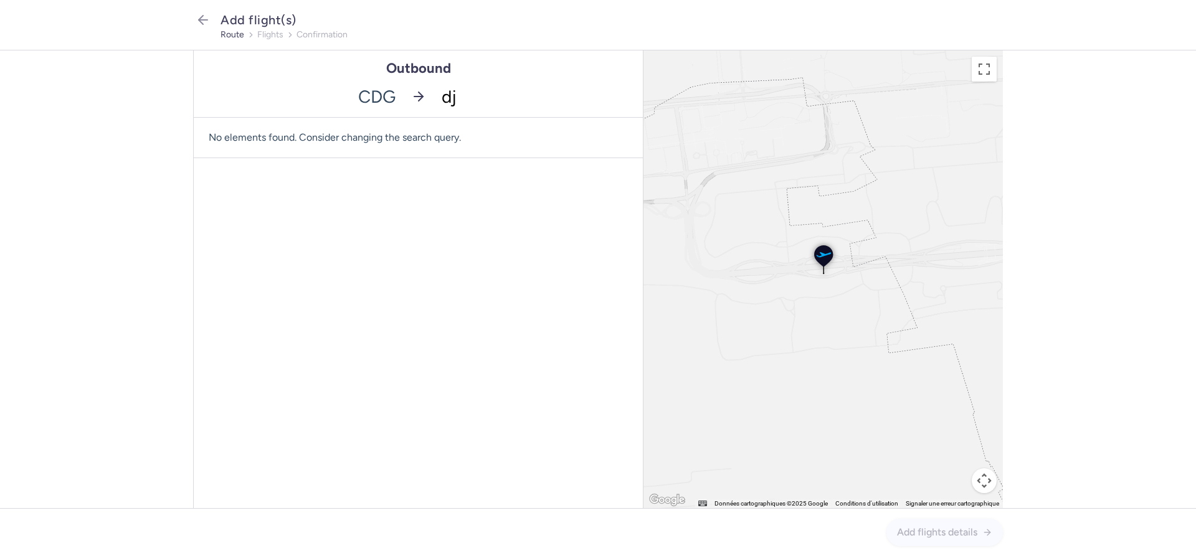
type input "dje"
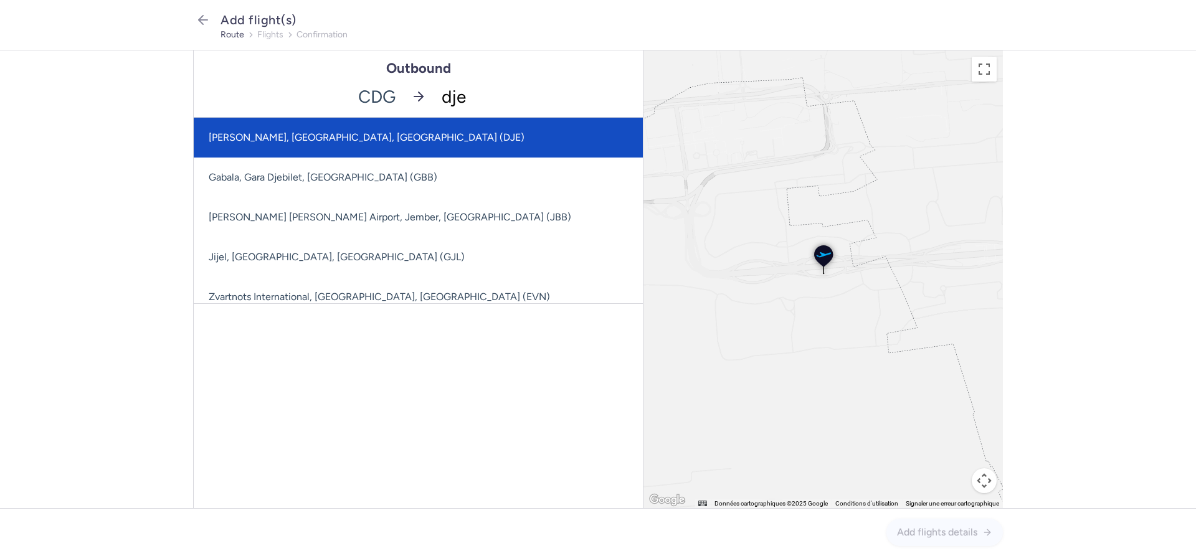
click at [338, 134] on span "Djerba-Zarzis, Djerba, Tunisia (DJE)" at bounding box center [367, 137] width 316 height 12
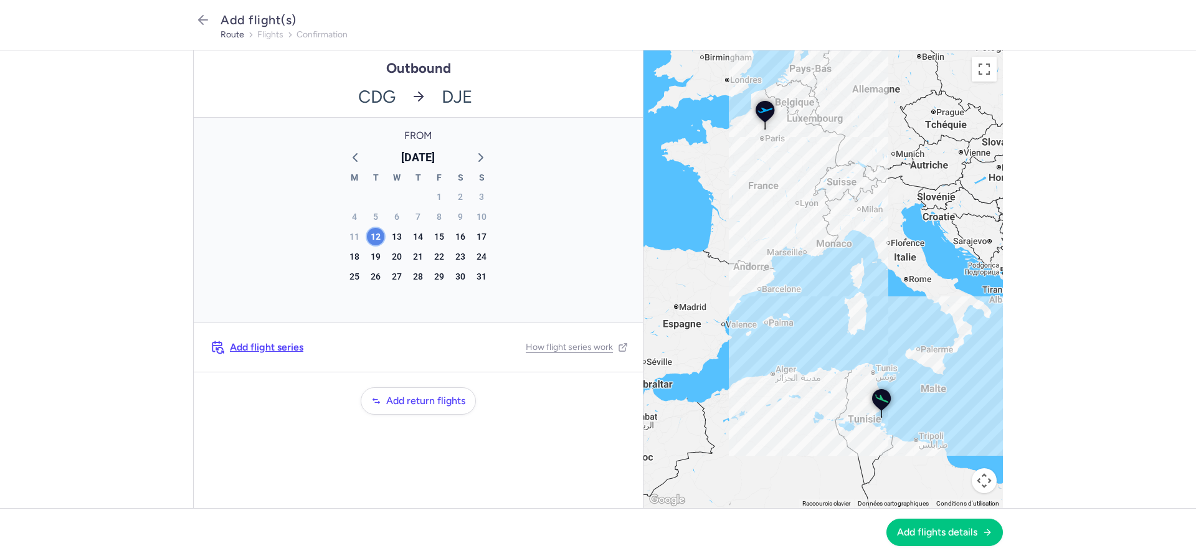
click at [378, 237] on div "12" at bounding box center [375, 236] width 17 height 17
click at [935, 531] on span "Add flights details" at bounding box center [937, 531] width 80 height 11
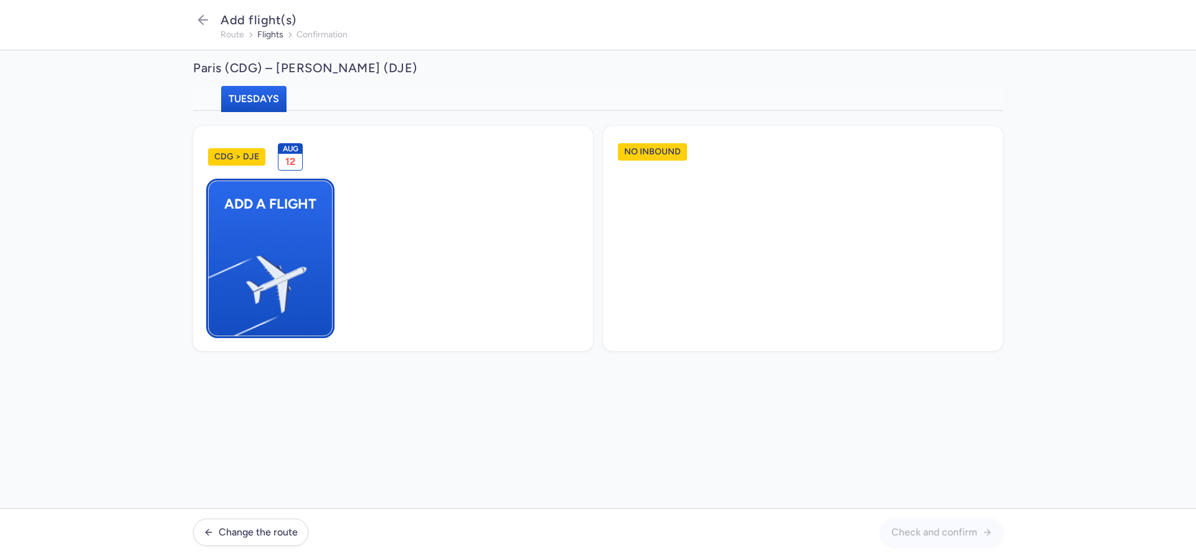
click at [277, 246] on img "button" at bounding box center [215, 279] width 211 height 193
select select "23"
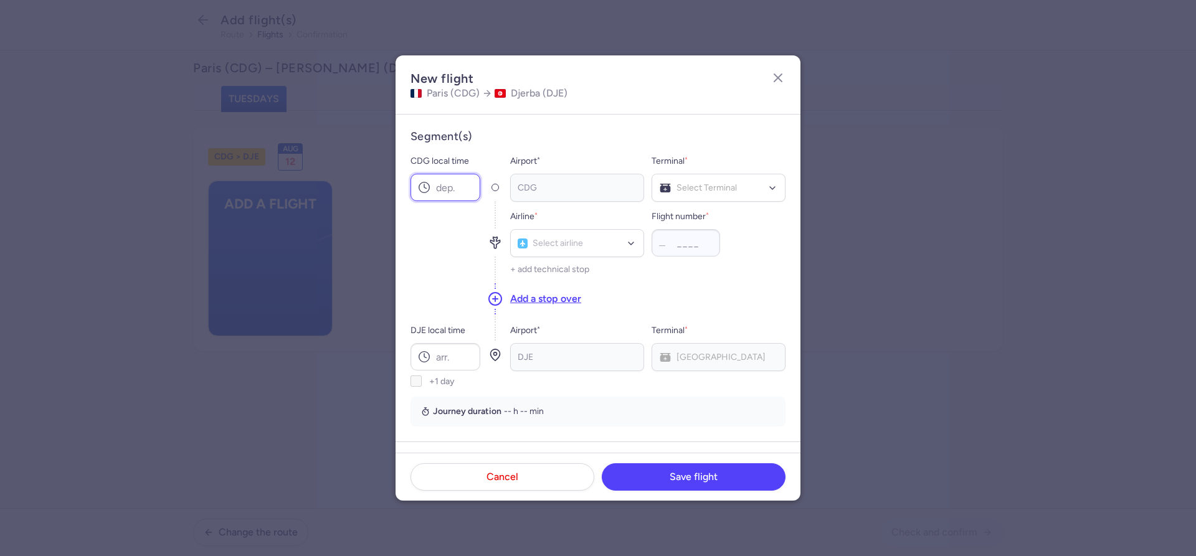
click at [450, 187] on input "CDG local time" at bounding box center [446, 187] width 70 height 27
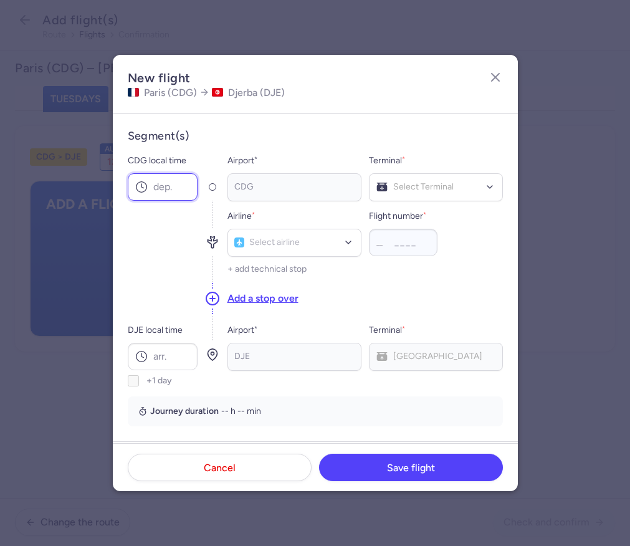
click at [158, 188] on input "CDG local time" at bounding box center [163, 186] width 70 height 27
type input "16:05"
click at [173, 354] on input "DJE local time" at bounding box center [163, 356] width 70 height 27
type input "17:55"
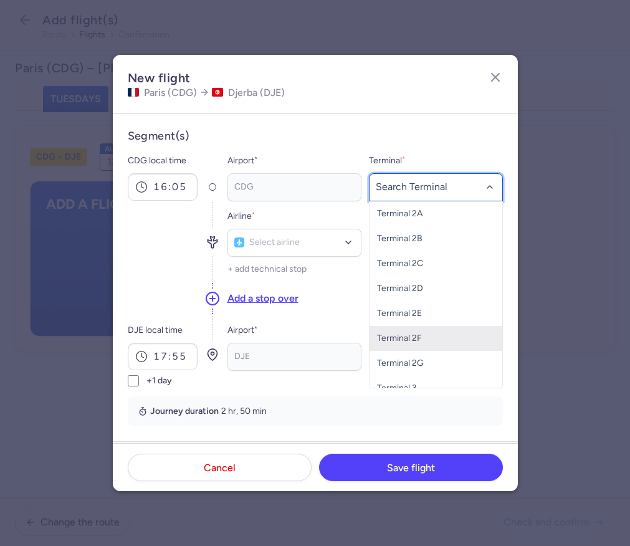
scroll to position [38, 0]
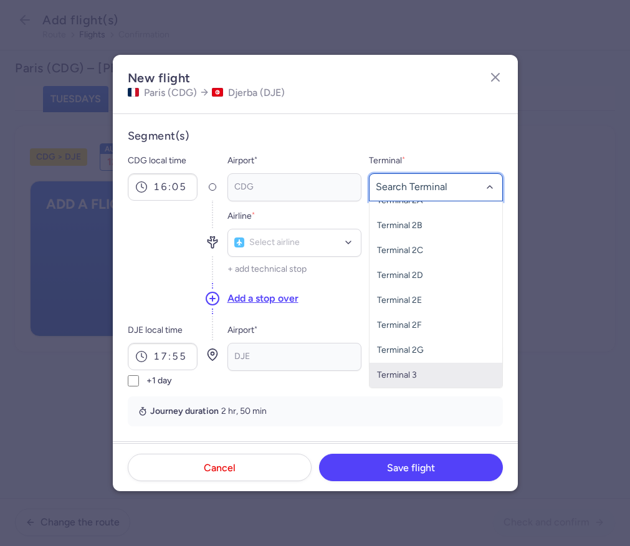
click at [413, 377] on span "Terminal 3" at bounding box center [397, 374] width 40 height 11
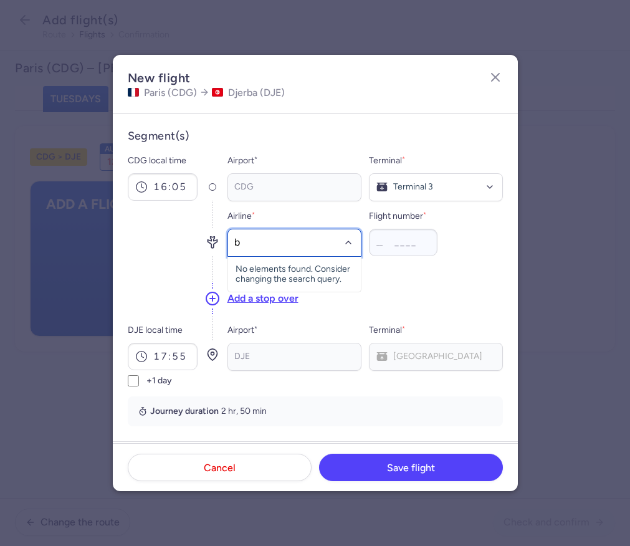
type input "bj"
click at [281, 272] on span "Nouvelair" at bounding box center [271, 270] width 37 height 10
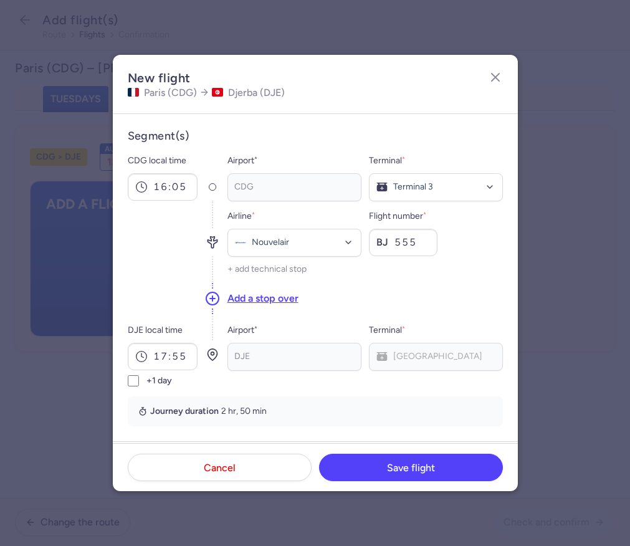
type input "555"
click at [415, 359] on div "DJE Main Terminal" at bounding box center [436, 357] width 134 height 28
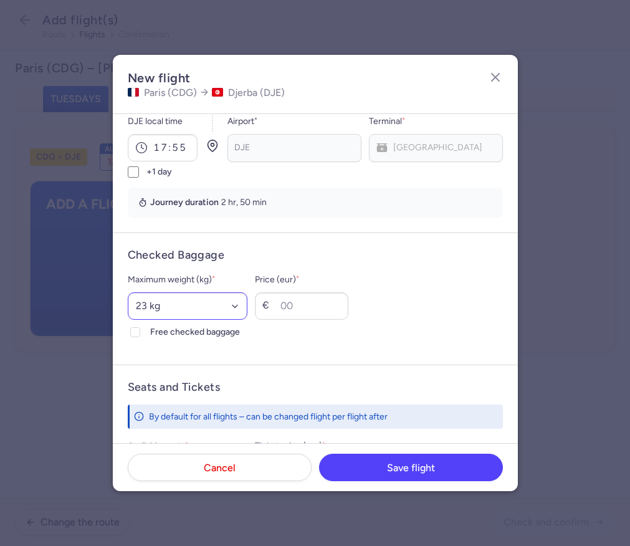
scroll to position [213, 0]
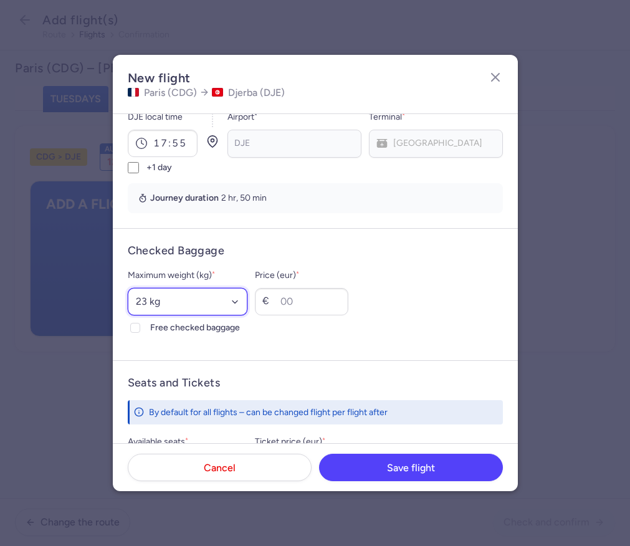
click at [128, 288] on select "Select an option 15 kg 16 kg 17 kg 18 kg 19 kg 20 kg 21 kg 22 kg 23 kg 24 kg 25…" at bounding box center [188, 301] width 120 height 27
select select "25"
click option "25 kg" at bounding box center [0, 0] width 0 height 0
click at [137, 326] on polyline at bounding box center [135, 328] width 5 height 4
click at [137, 326] on input "Free checked baggage" at bounding box center [135, 328] width 10 height 10
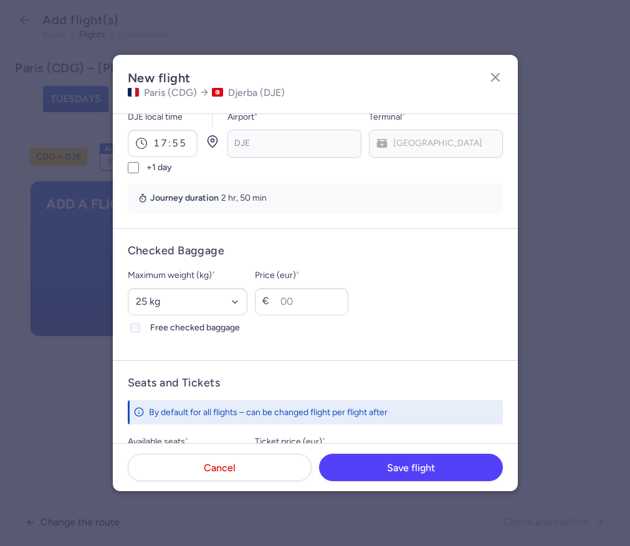
checkbox input "true"
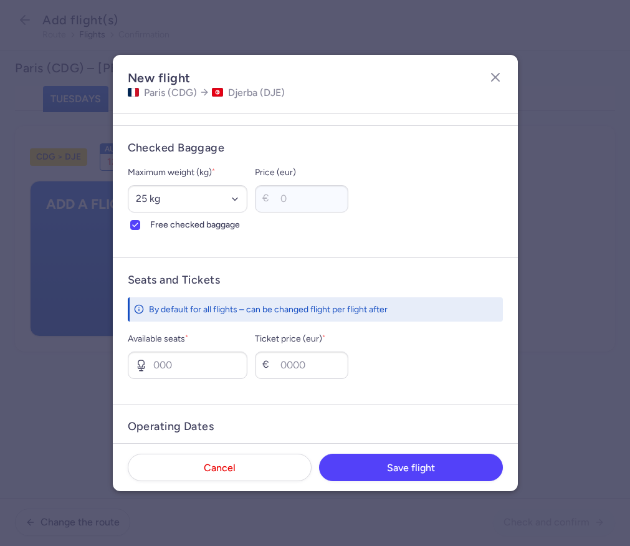
scroll to position [355, 0]
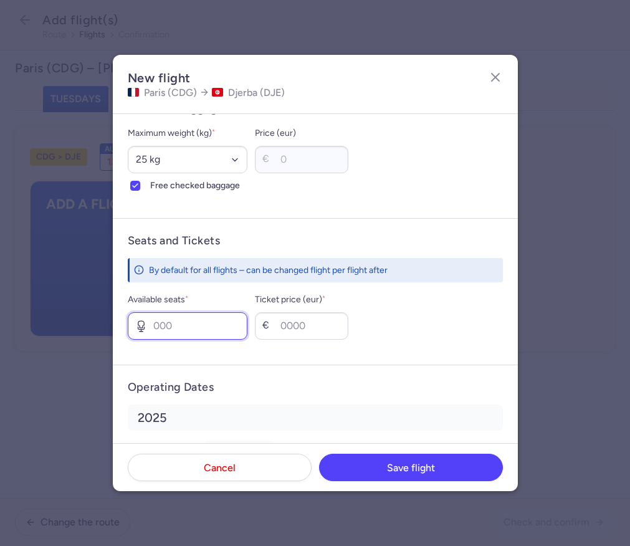
click at [188, 334] on input "Available seats *" at bounding box center [188, 325] width 120 height 27
type input "1"
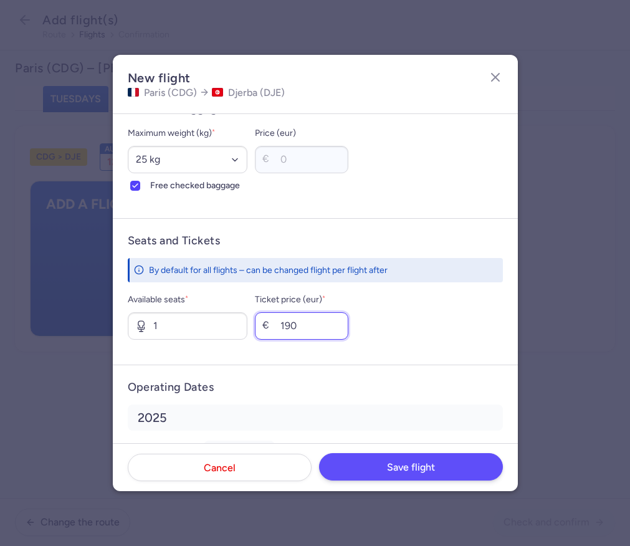
type input "190"
click at [364, 463] on button "Save flight" at bounding box center [411, 466] width 184 height 27
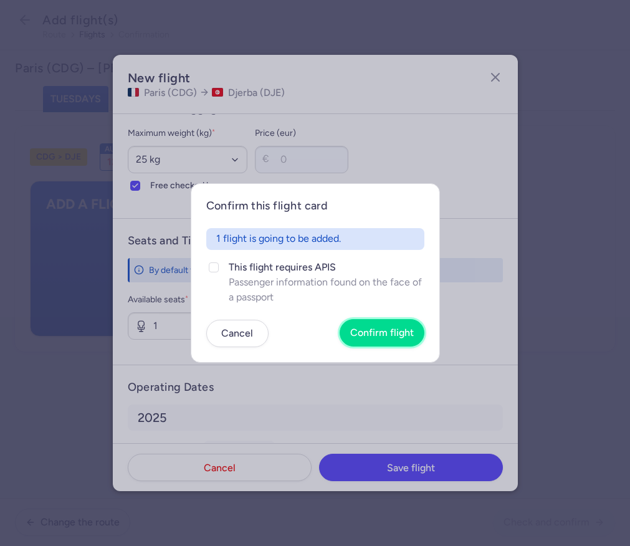
click at [382, 331] on span "Confirm flight" at bounding box center [382, 332] width 64 height 11
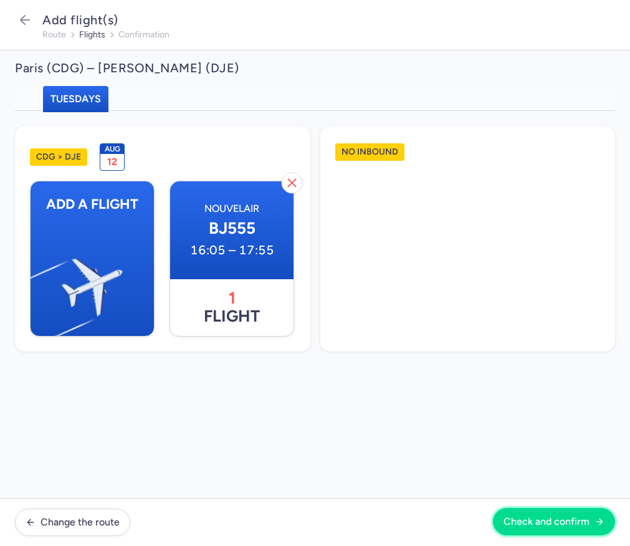
click at [554, 516] on button "Check and confirm" at bounding box center [554, 521] width 122 height 27
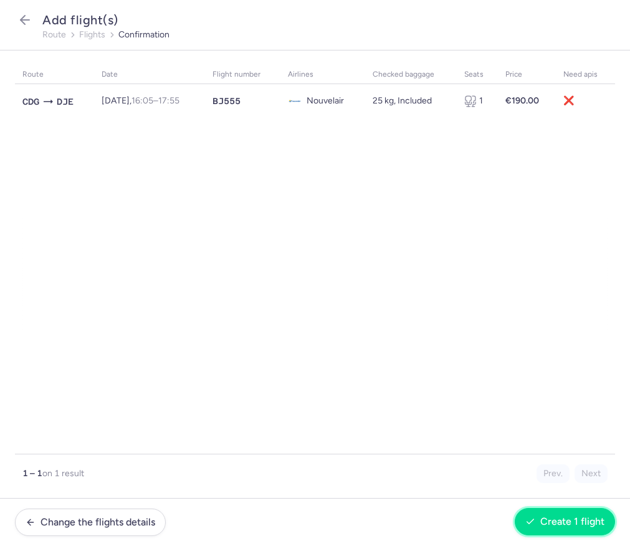
click at [566, 513] on button "Create 1 flight" at bounding box center [565, 521] width 100 height 27
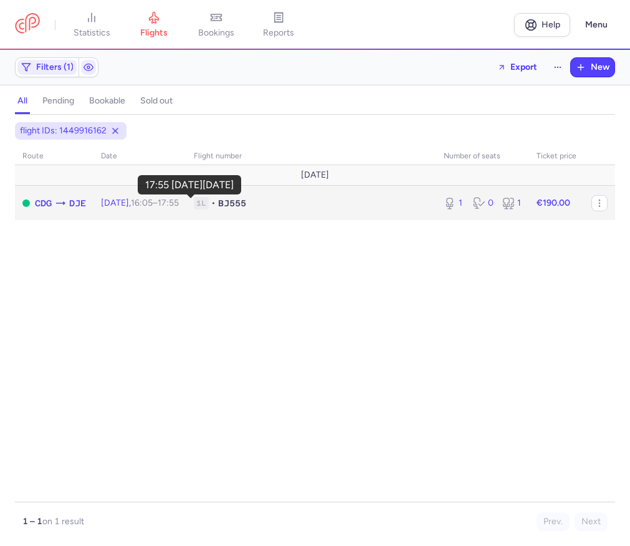
click at [179, 201] on time "17:55 +0" at bounding box center [168, 202] width 21 height 11
select select "hours"
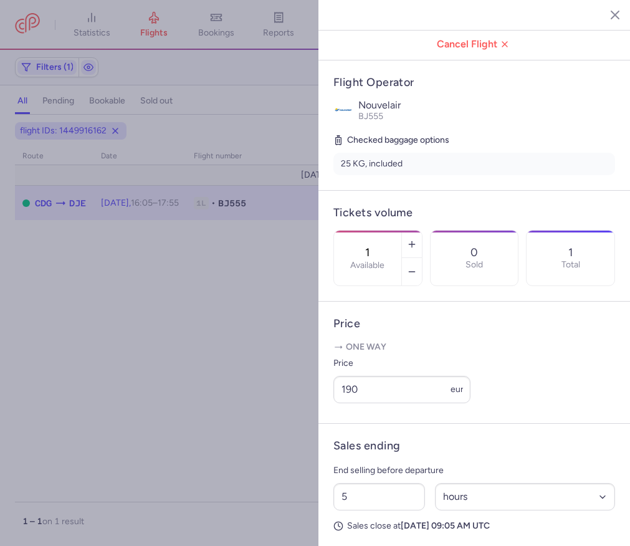
scroll to position [251, 0]
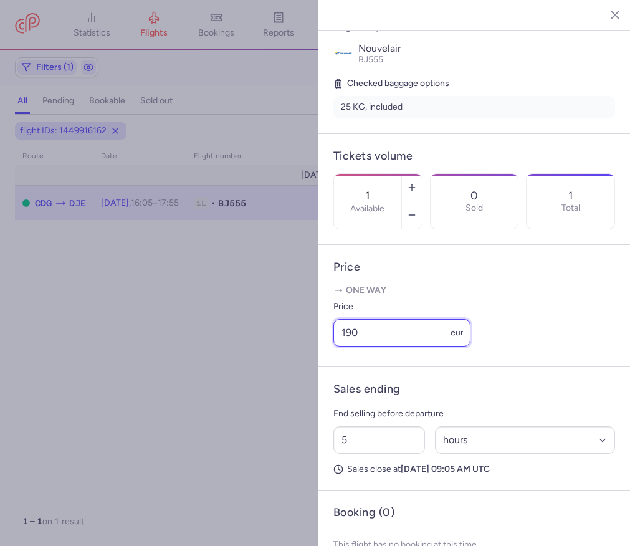
drag, startPoint x: 361, startPoint y: 305, endPoint x: 330, endPoint y: 303, distance: 30.5
click at [333, 319] on input "190" at bounding box center [401, 332] width 137 height 27
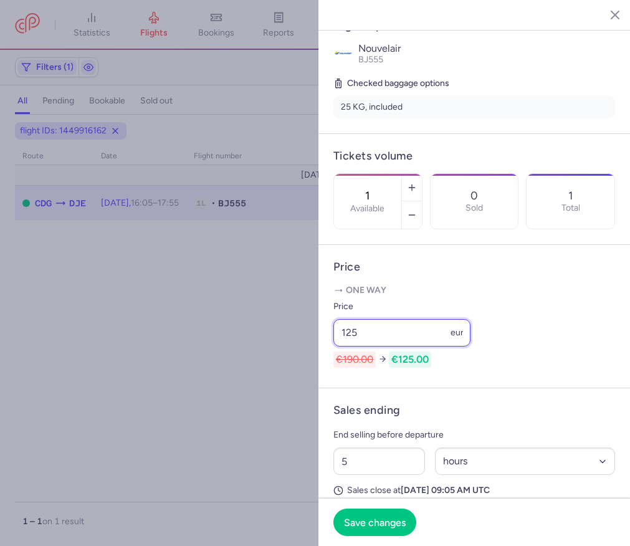
drag, startPoint x: 360, startPoint y: 304, endPoint x: 321, endPoint y: 301, distance: 39.3
click at [333, 319] on input "125" at bounding box center [401, 332] width 137 height 27
type input "140"
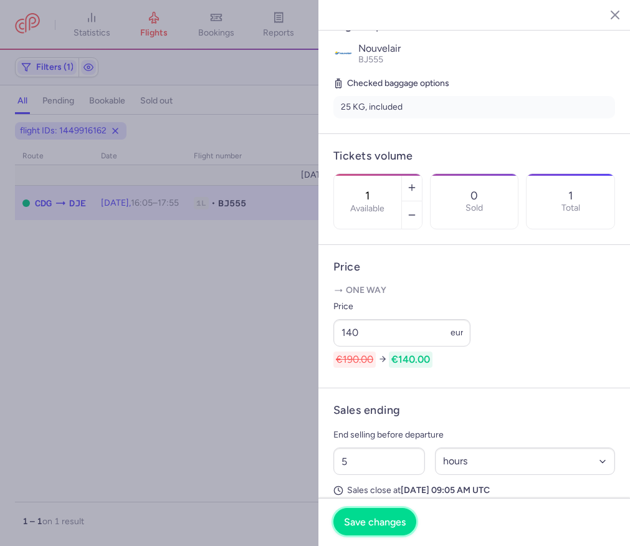
click at [378, 516] on span "Save changes" at bounding box center [375, 521] width 62 height 11
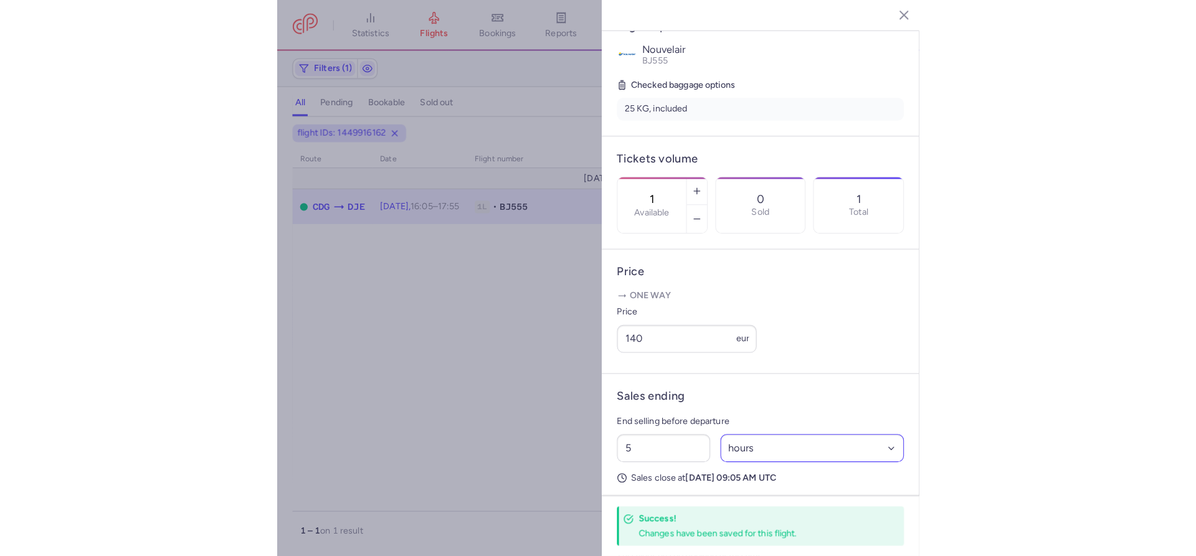
scroll to position [310, 0]
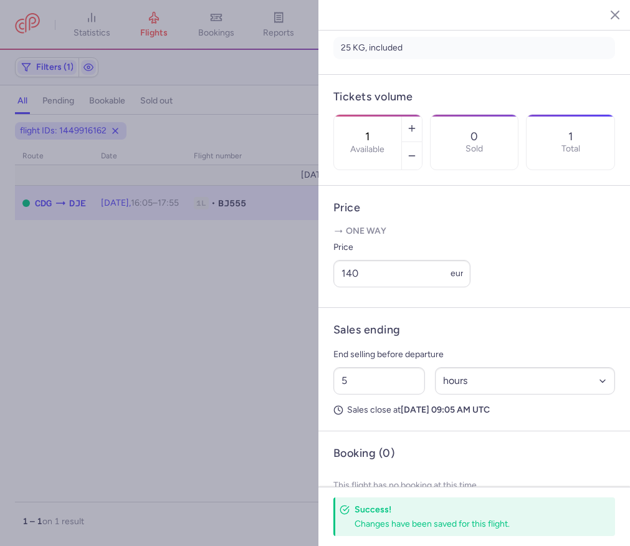
click at [605, 16] on line "button" at bounding box center [605, 14] width 6 height 6
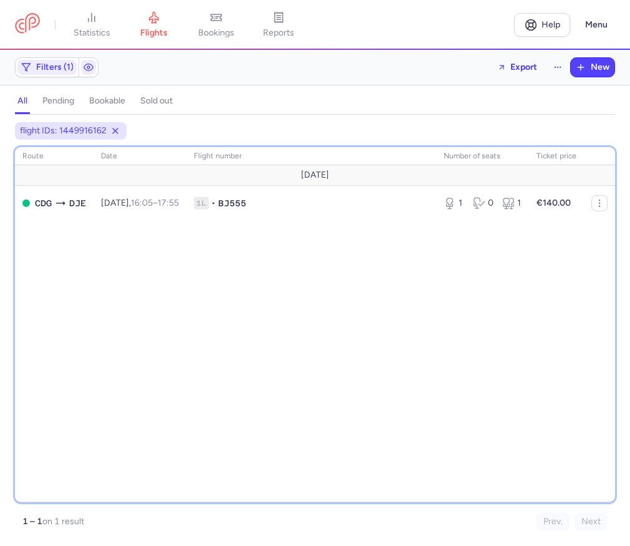
click at [389, 340] on div "route date Flight number number of seats Ticket price August 25 CDG DJE Tue, 12…" at bounding box center [315, 324] width 600 height 355
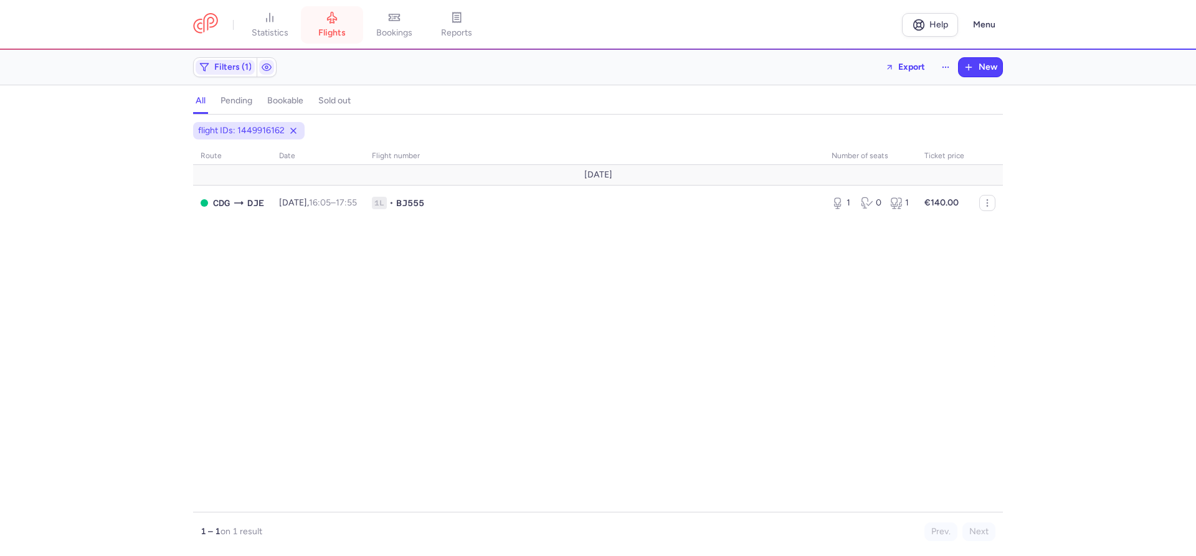
click at [341, 31] on span "flights" at bounding box center [331, 32] width 27 height 11
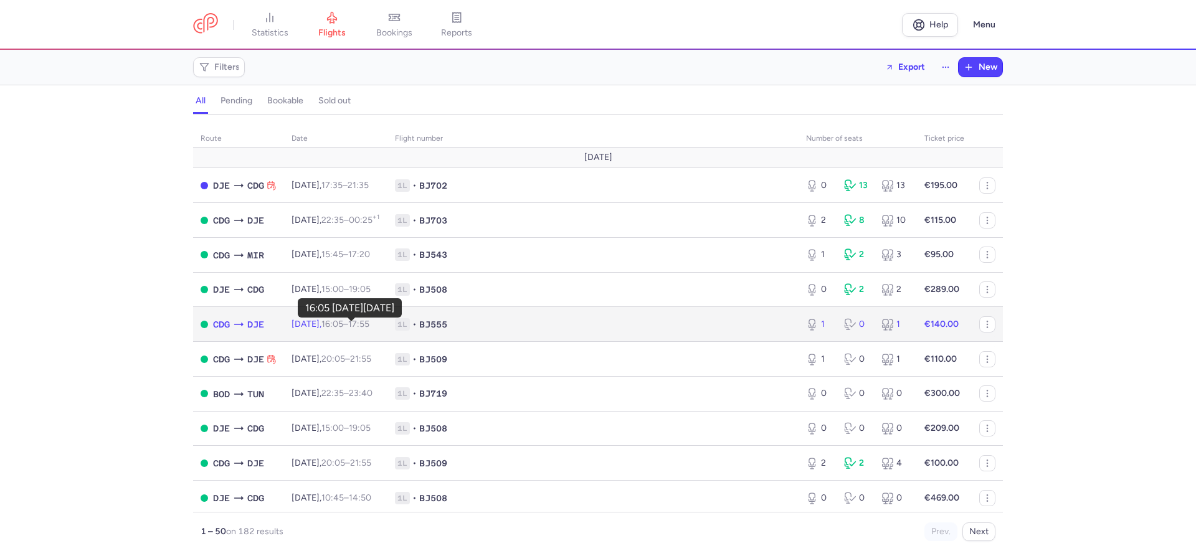
click at [343, 330] on time "16:05" at bounding box center [332, 324] width 22 height 11
select select "hours"
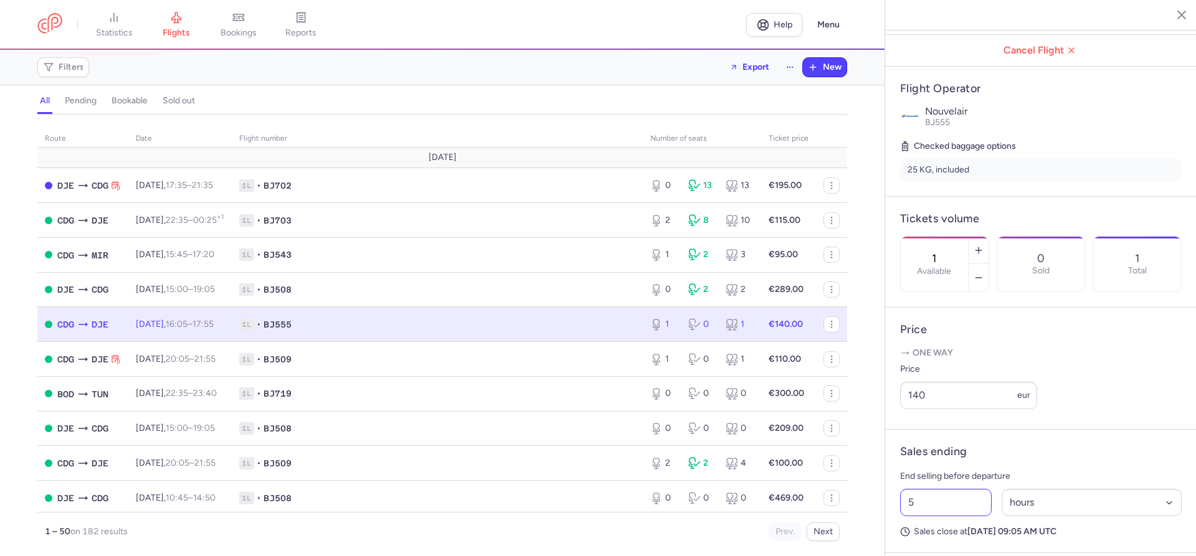
scroll to position [240, 0]
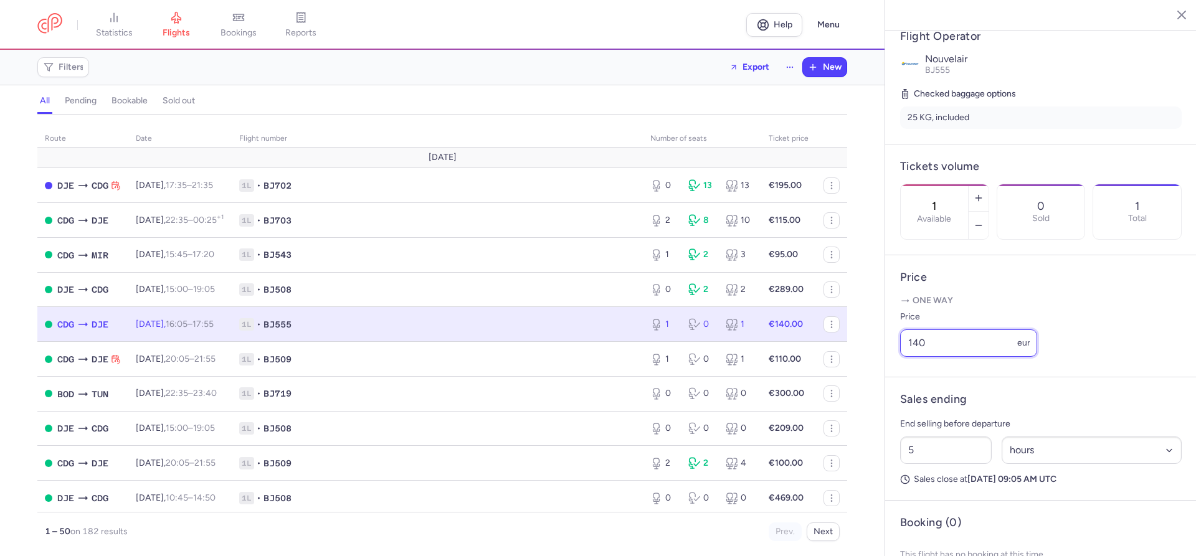
drag, startPoint x: 924, startPoint y: 316, endPoint x: 901, endPoint y: 311, distance: 23.6
click at [901, 330] on input "140" at bounding box center [968, 343] width 137 height 27
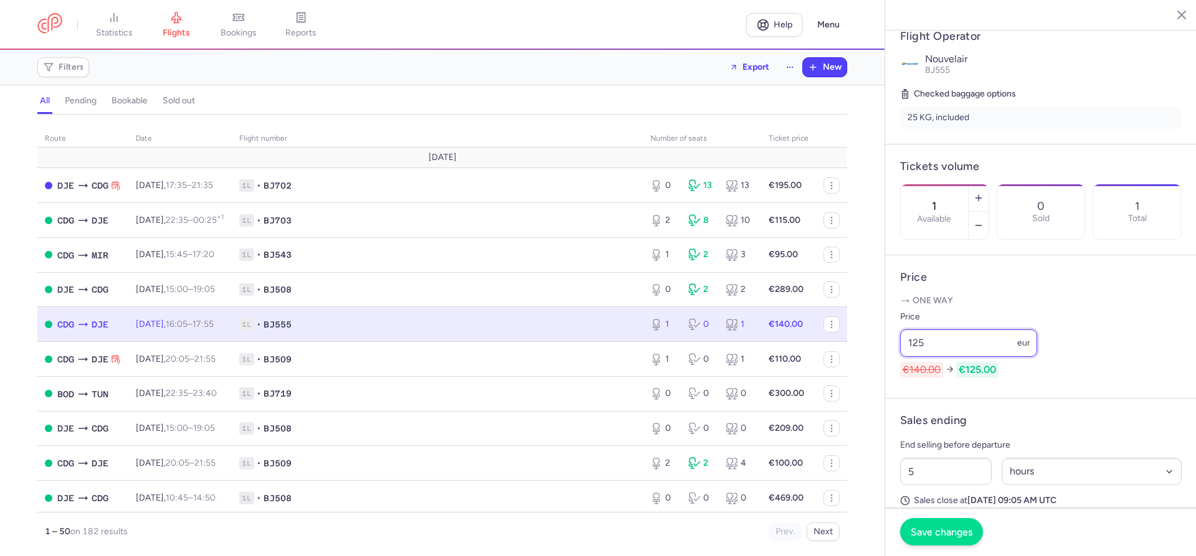
type input "125"
click at [931, 531] on span "Save changes" at bounding box center [942, 531] width 62 height 11
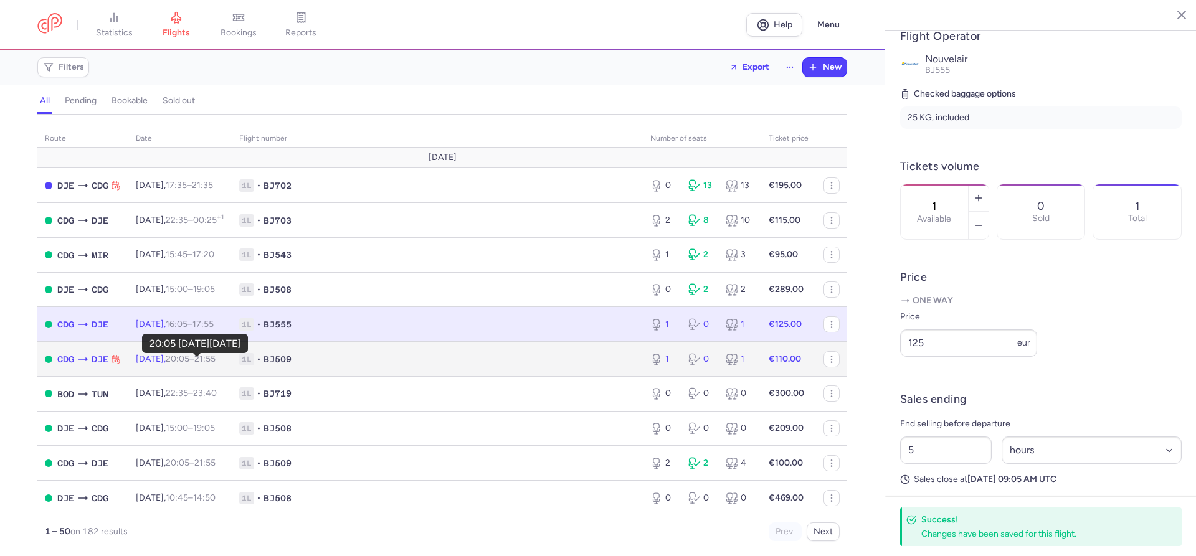
click at [189, 362] on time "20:05" at bounding box center [178, 359] width 24 height 11
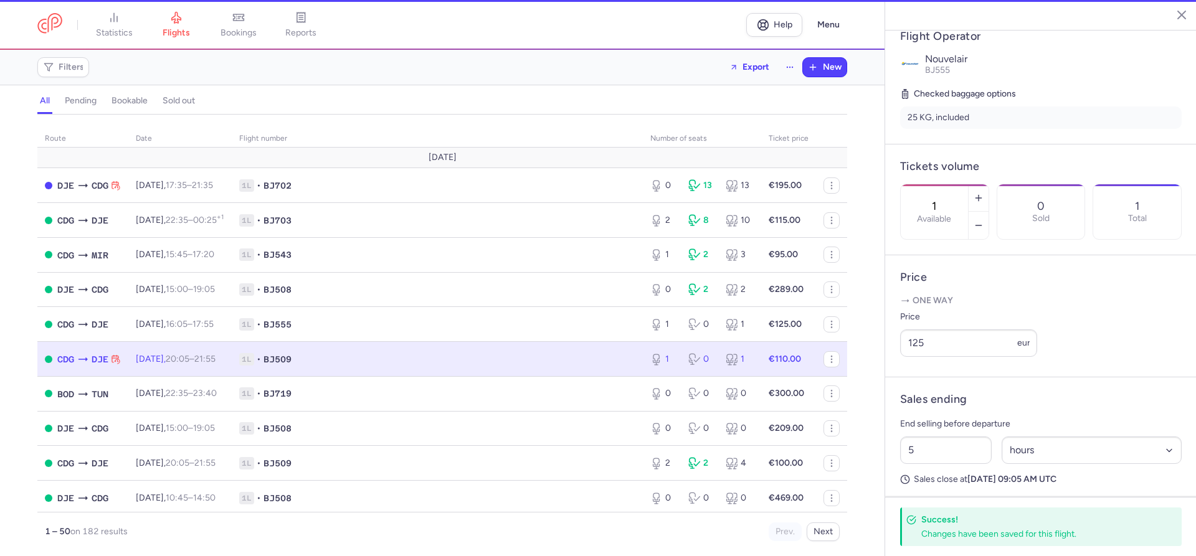
type input "3"
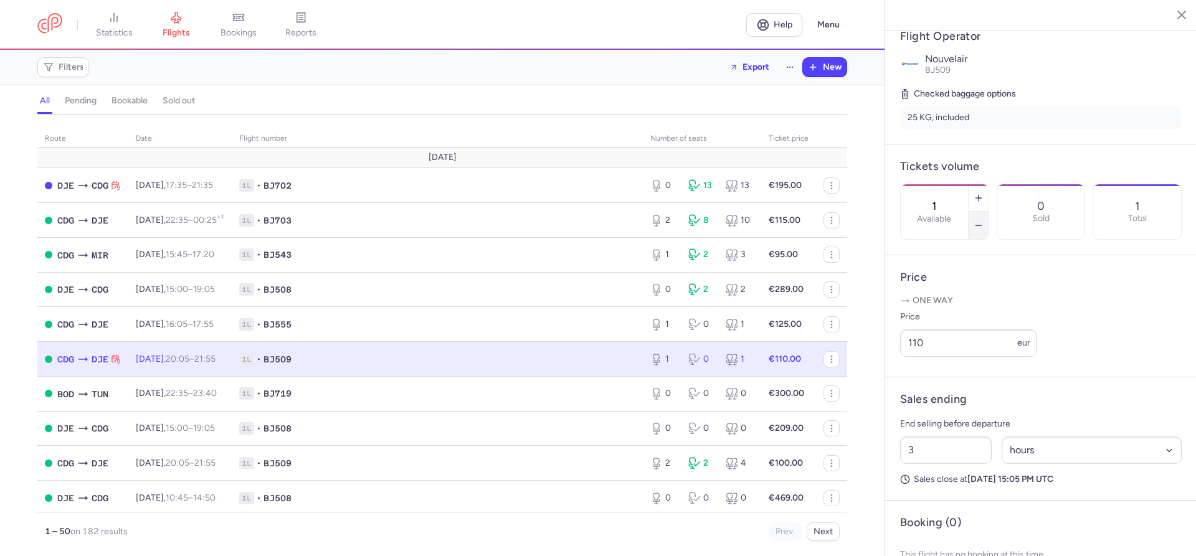
click at [977, 221] on icon "button" at bounding box center [979, 226] width 10 height 10
click at [941, 532] on span "Save changes" at bounding box center [942, 531] width 62 height 11
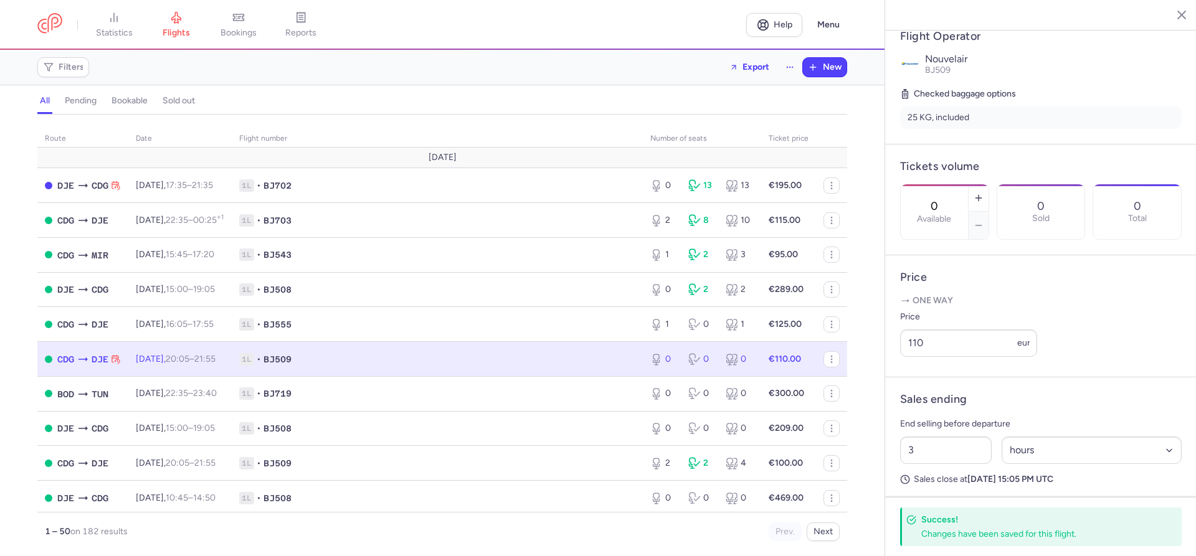
click at [6, 327] on div "route date Flight number number of seats Ticket price August 25 DJE CDG Mon, 11…" at bounding box center [442, 339] width 885 height 434
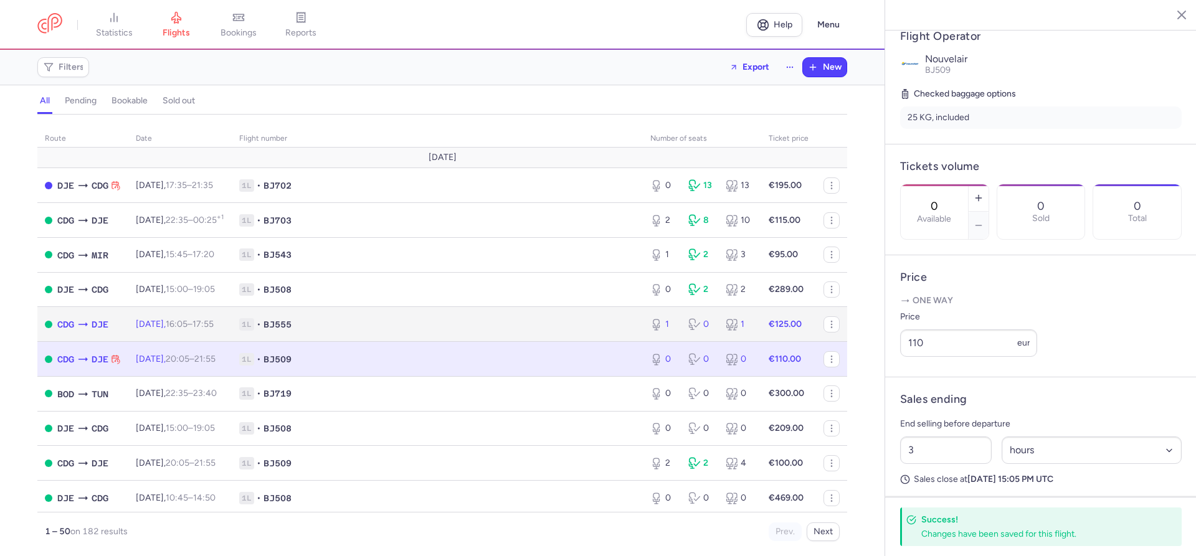
click at [148, 327] on span "Tue, 12 Aug, 16:05 – 17:55 +0" at bounding box center [175, 324] width 78 height 11
type input "1"
type input "5"
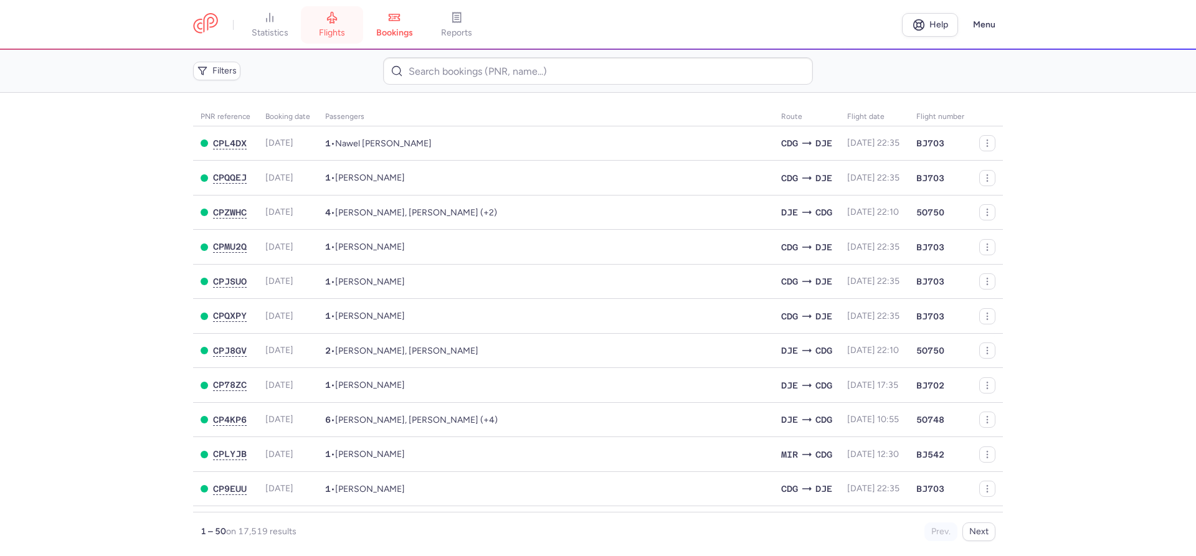
click at [333, 36] on span "flights" at bounding box center [332, 32] width 26 height 11
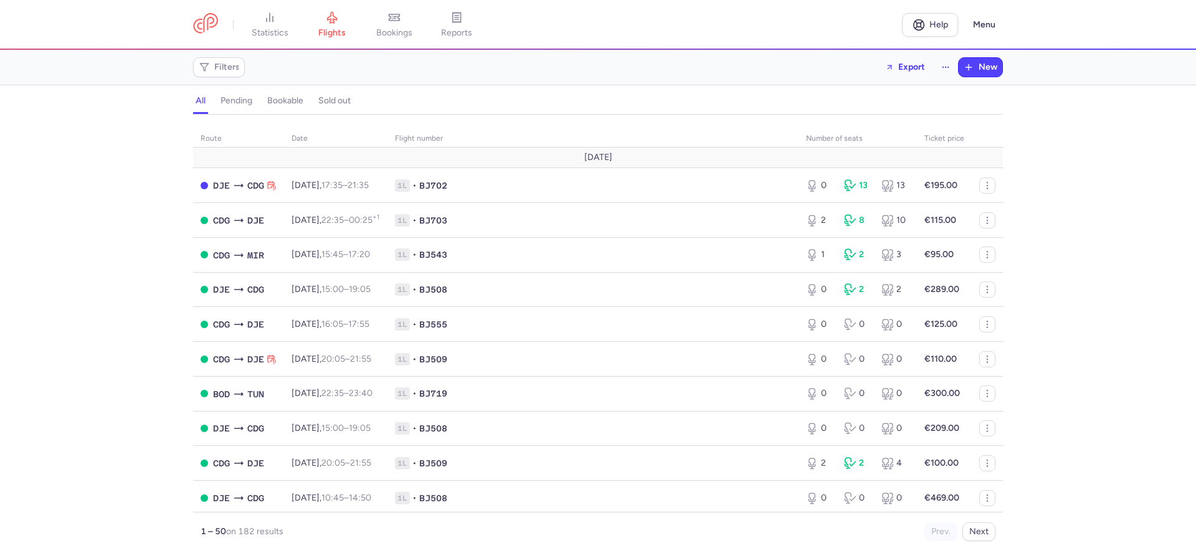
click at [146, 282] on div "route date Flight number number of seats Ticket price August 25 DJE CDG Mon, 11…" at bounding box center [598, 339] width 1196 height 434
click at [401, 35] on span "bookings" at bounding box center [394, 32] width 36 height 11
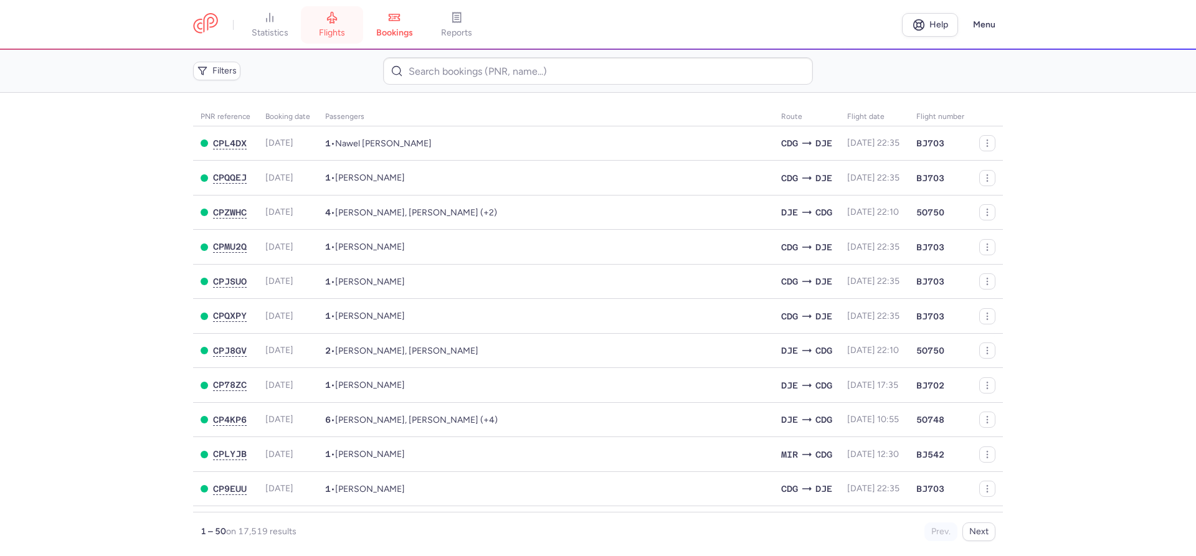
click at [335, 19] on icon at bounding box center [332, 17] width 9 height 11
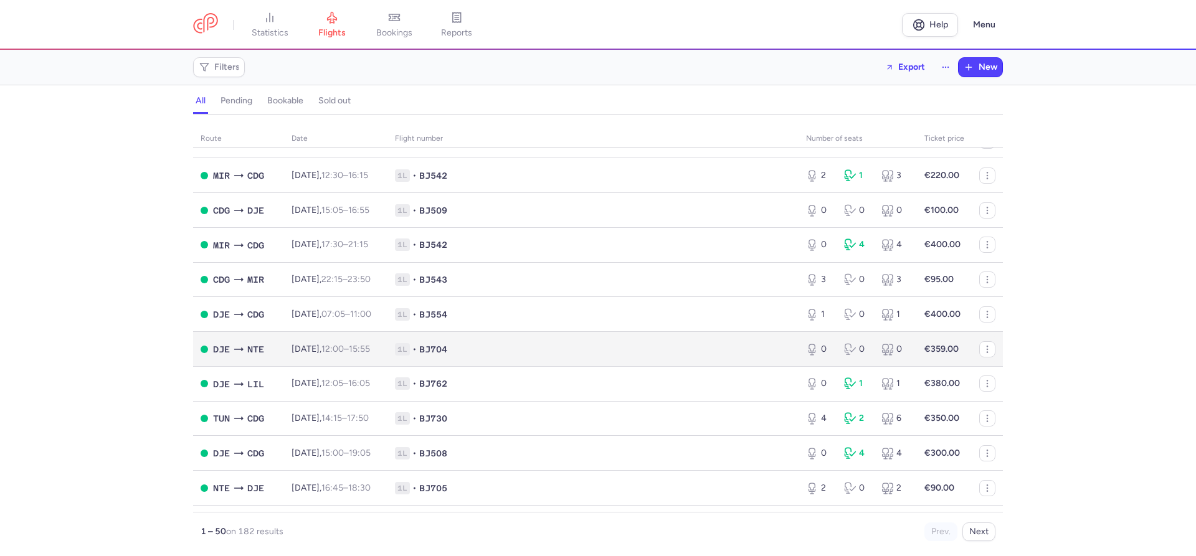
scroll to position [568, 0]
